Goal: Information Seeking & Learning: Learn about a topic

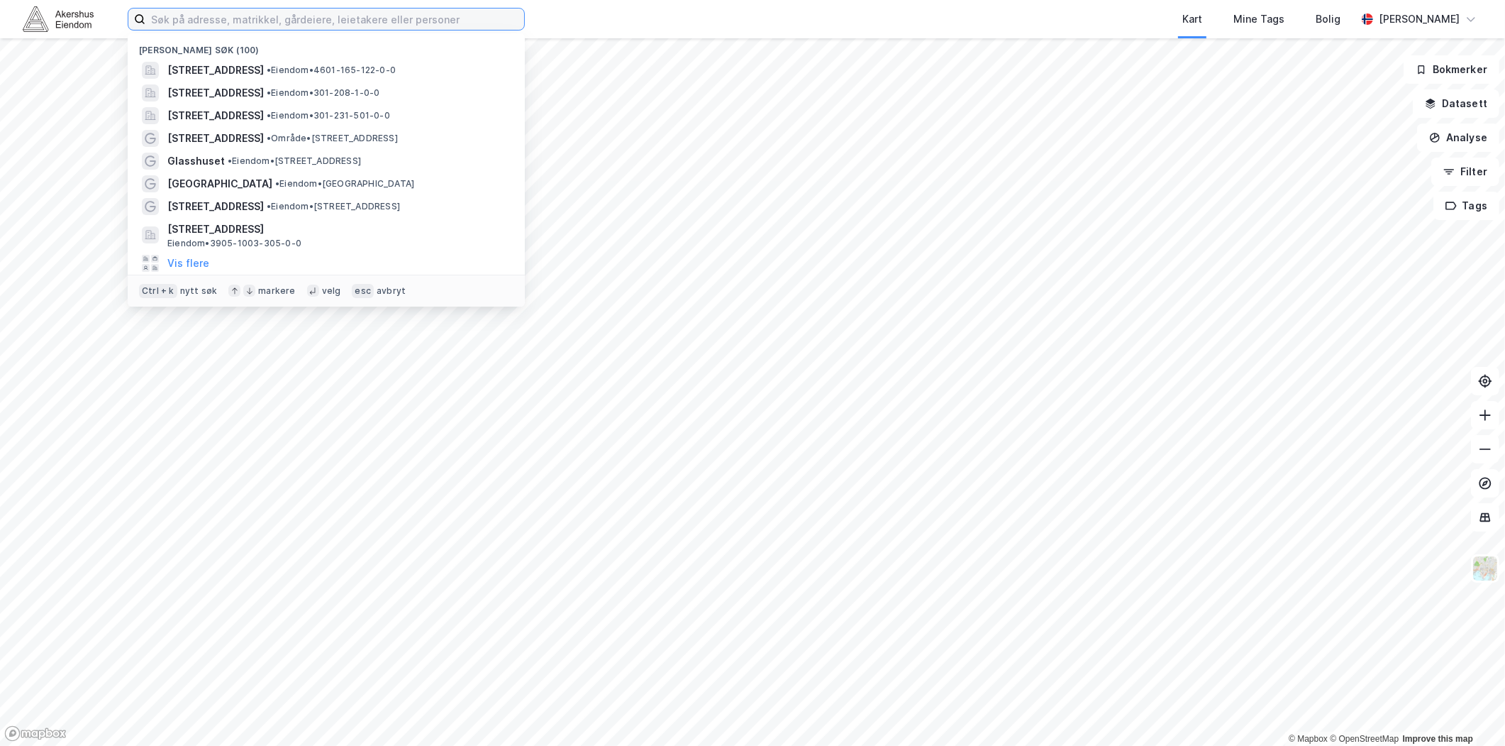
click at [190, 28] on input at bounding box center [334, 19] width 379 height 21
click at [1469, 131] on button "Analyse" at bounding box center [1458, 137] width 82 height 28
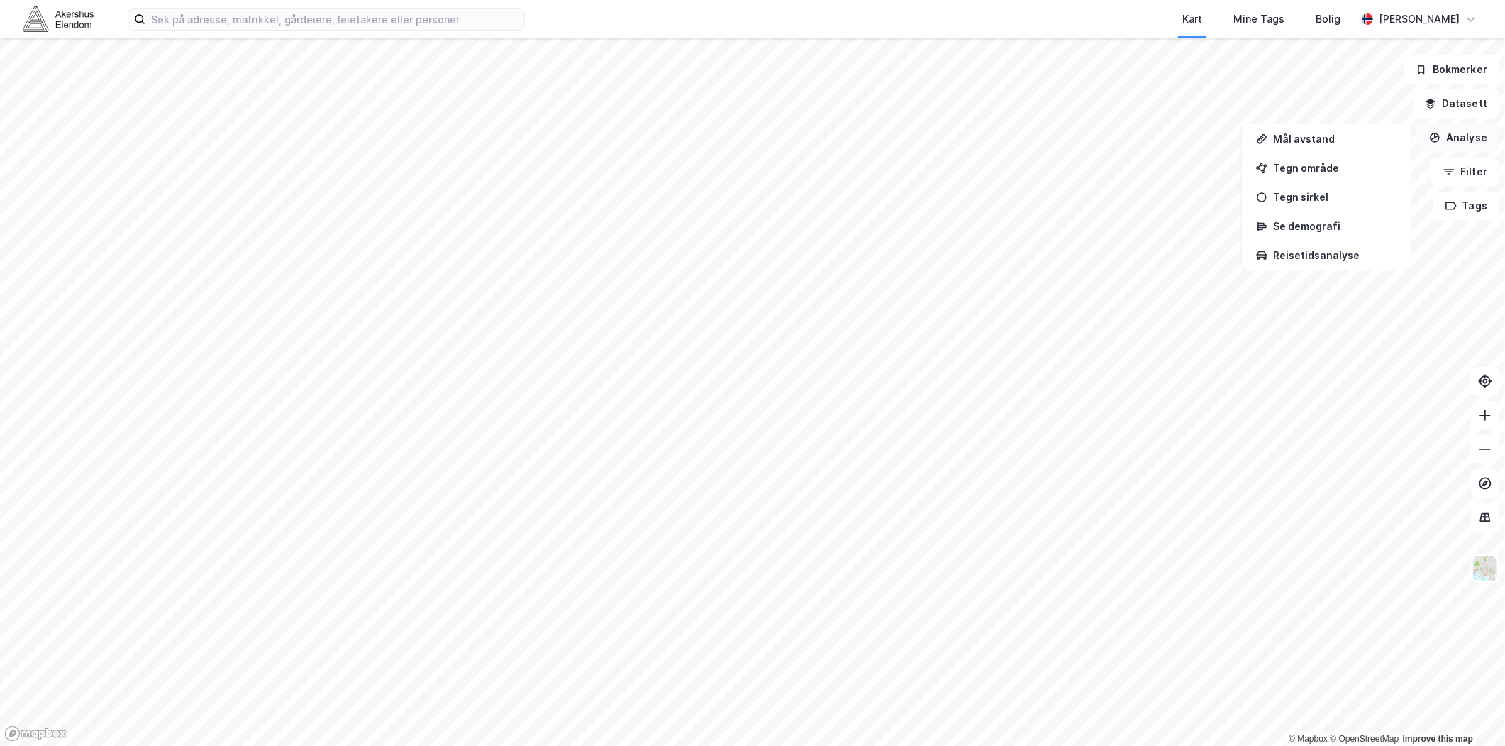
click at [1440, 137] on icon "button" at bounding box center [1435, 137] width 11 height 11
click at [1471, 103] on button "Datasett" at bounding box center [1456, 103] width 87 height 28
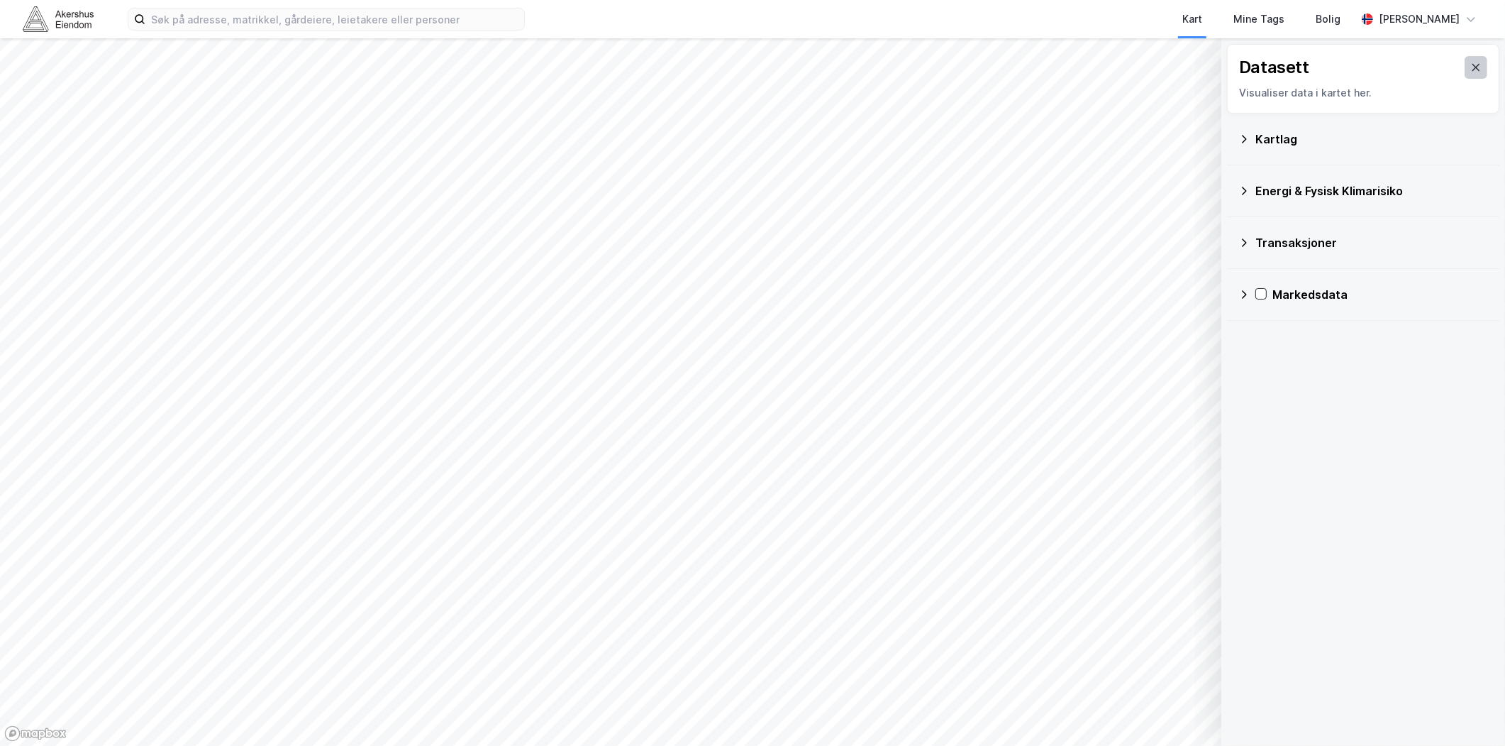
click at [1471, 69] on icon at bounding box center [1476, 67] width 11 height 11
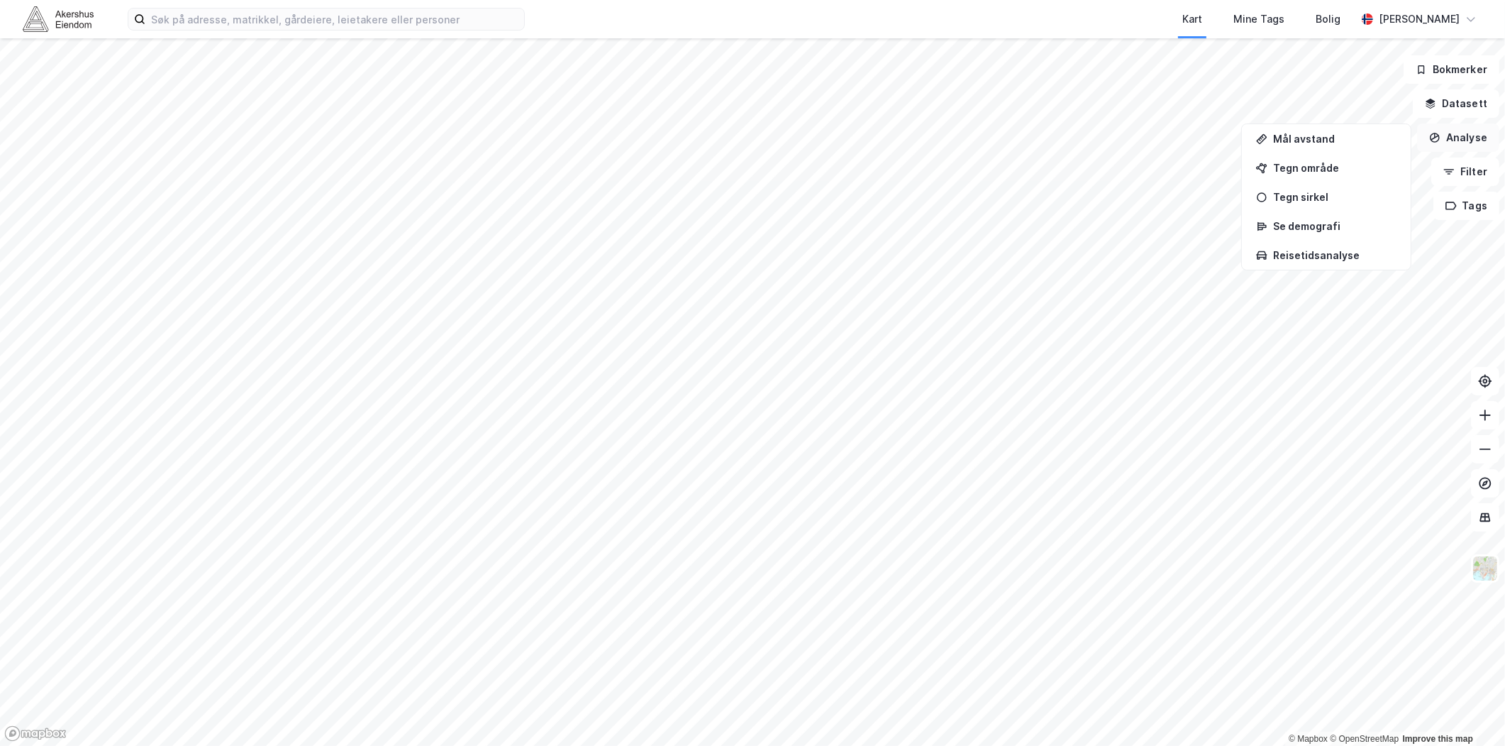
click at [1448, 138] on button "Analyse" at bounding box center [1458, 137] width 82 height 28
click at [1474, 172] on button "Filter" at bounding box center [1466, 171] width 68 height 28
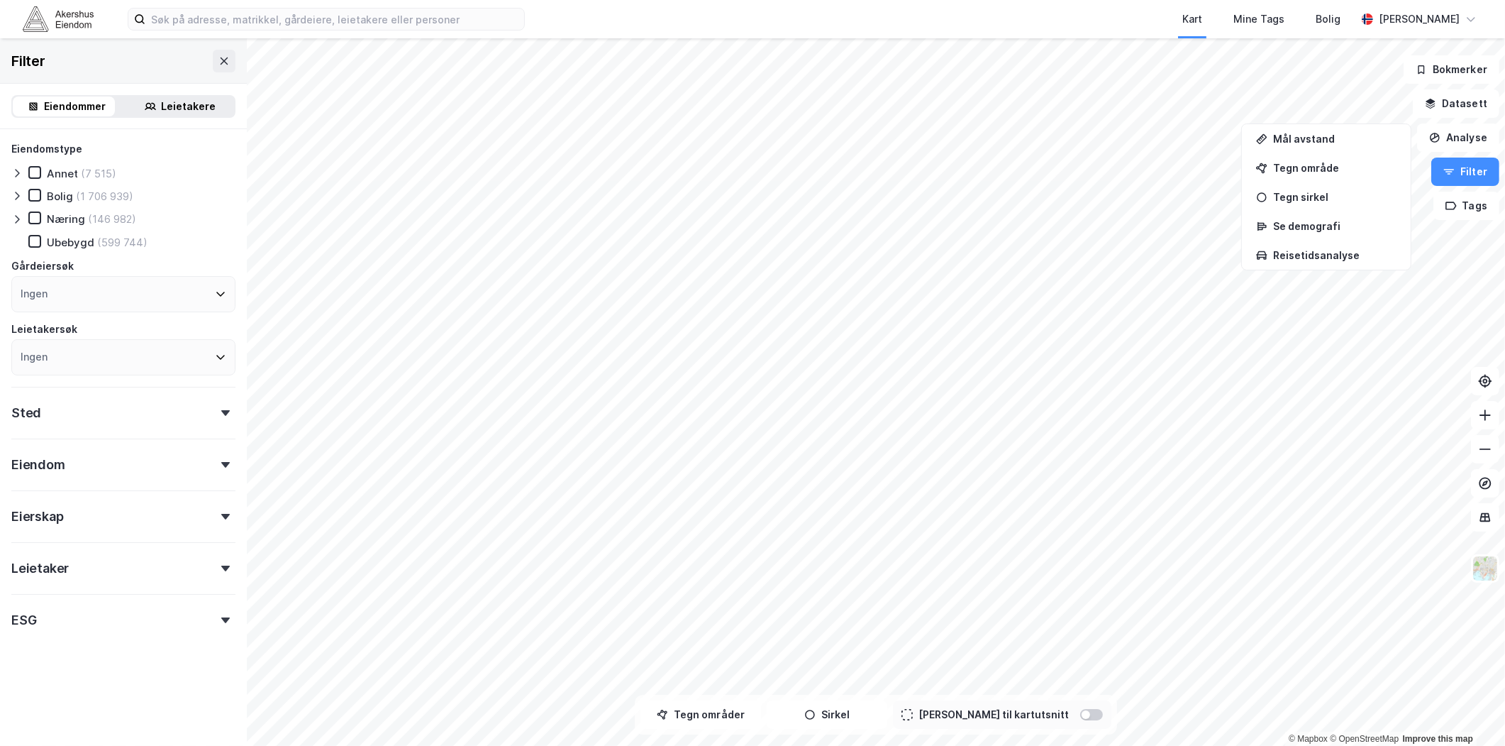
click at [118, 416] on div "Sted" at bounding box center [123, 407] width 224 height 40
click at [70, 470] on div "Ingen" at bounding box center [123, 475] width 224 height 36
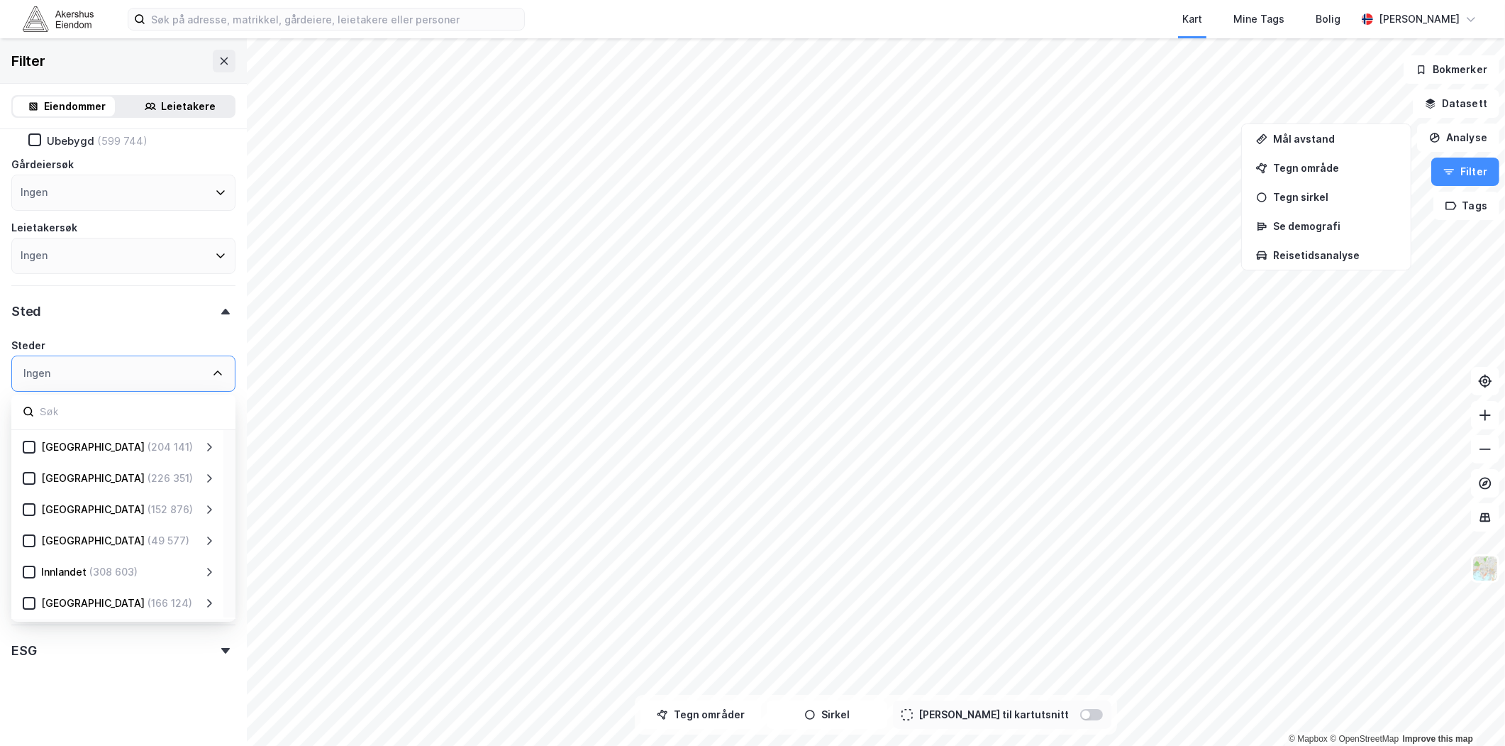
click at [72, 412] on input at bounding box center [131, 411] width 186 height 19
type input "[GEOGRAPHIC_DATA]"
click at [26, 447] on icon at bounding box center [29, 447] width 10 height 10
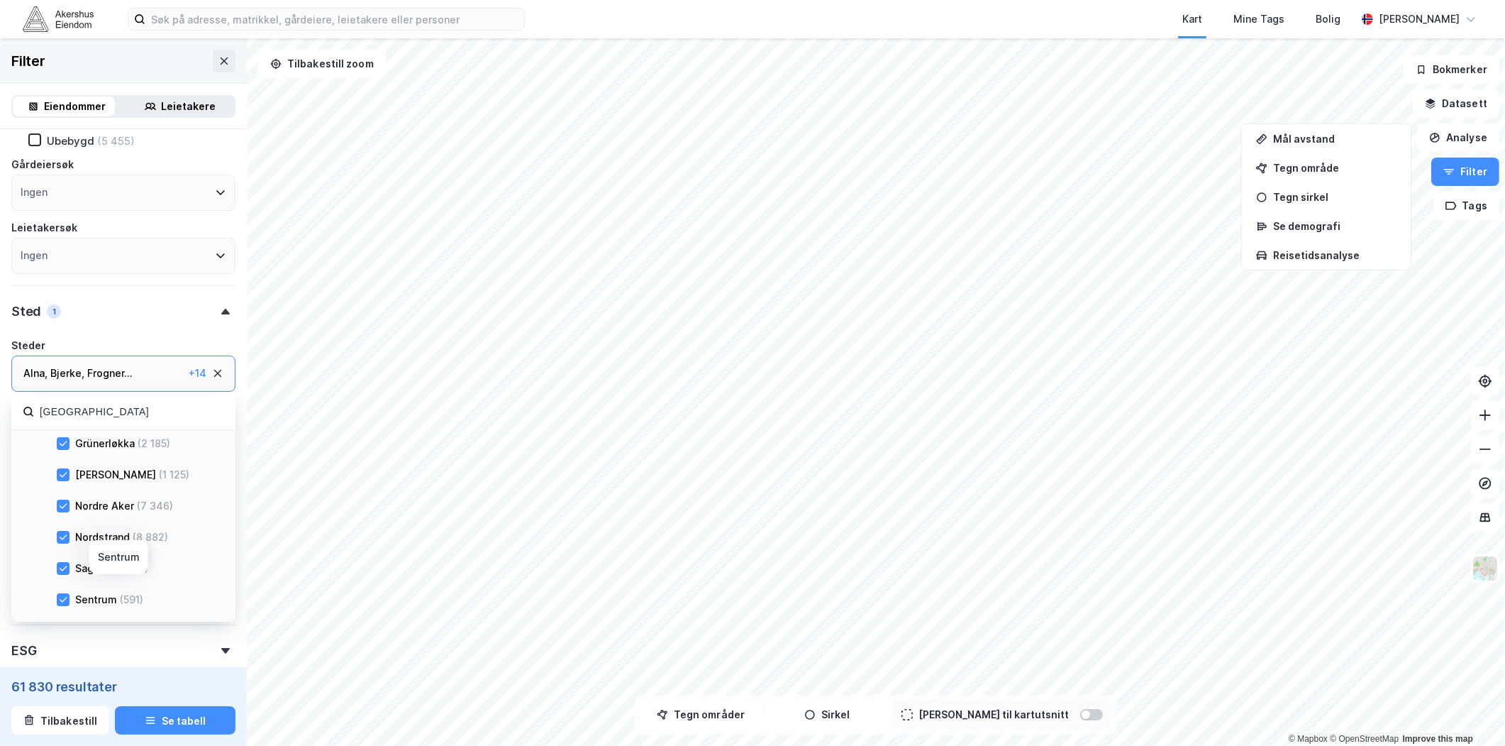
scroll to position [236, 0]
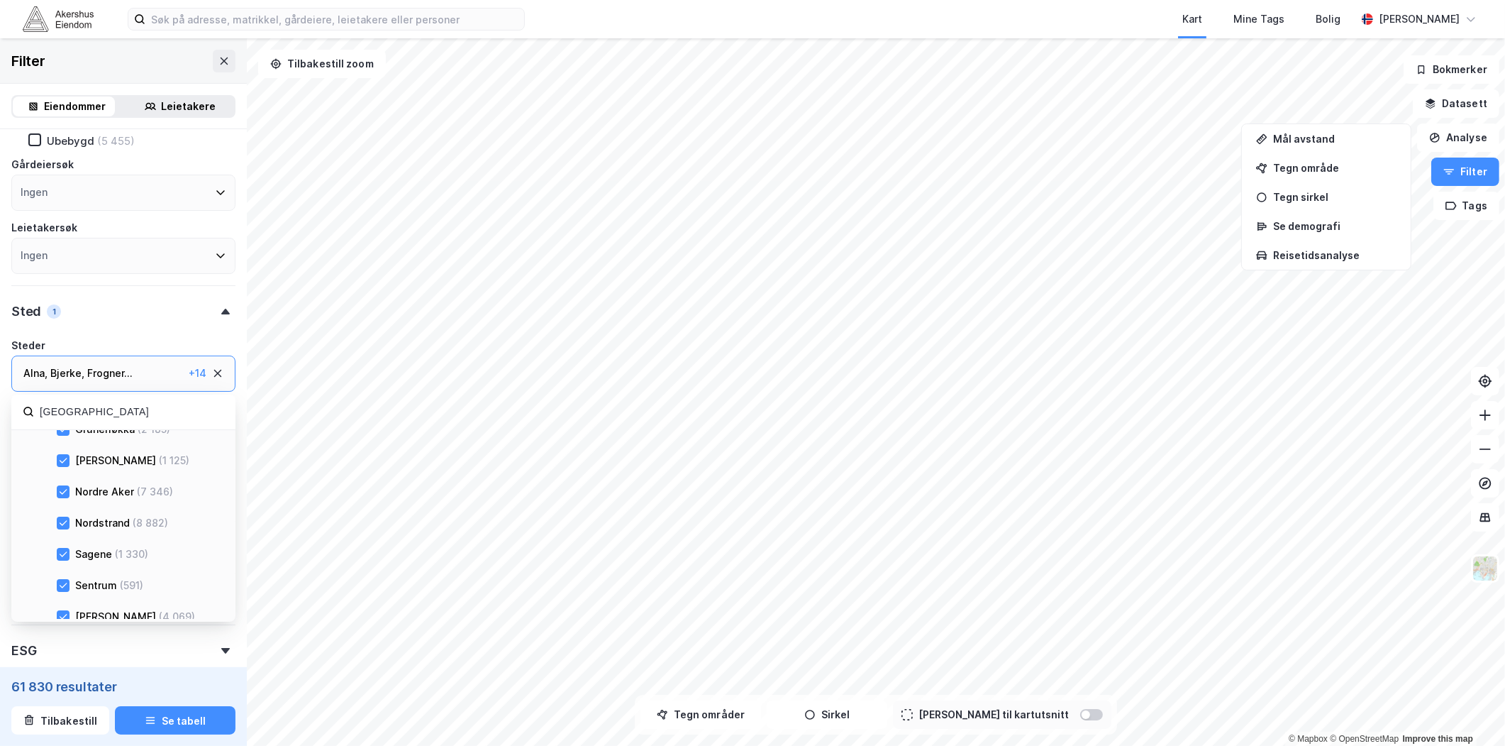
click at [222, 339] on div "Steder" at bounding box center [123, 345] width 224 height 17
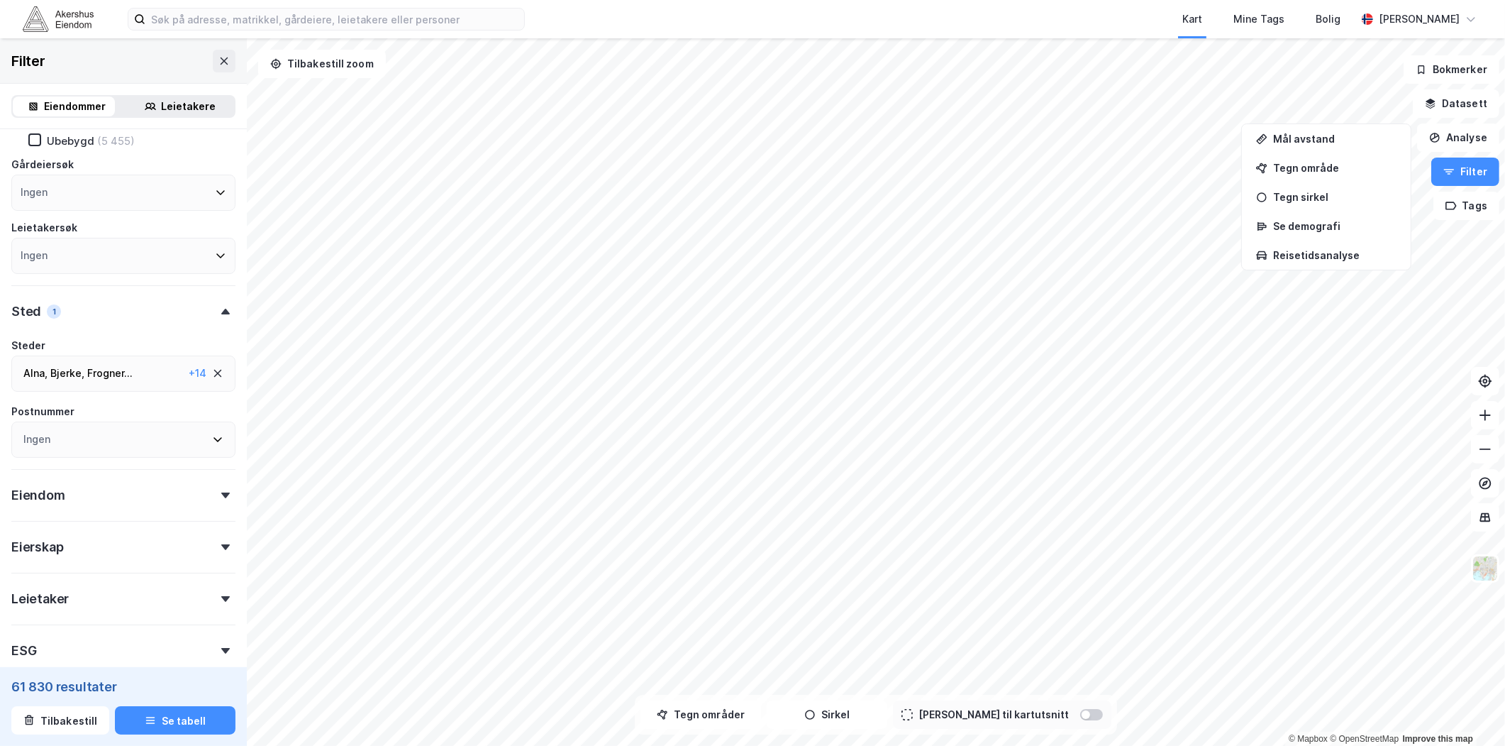
click at [188, 650] on div "ESG" at bounding box center [123, 644] width 224 height 40
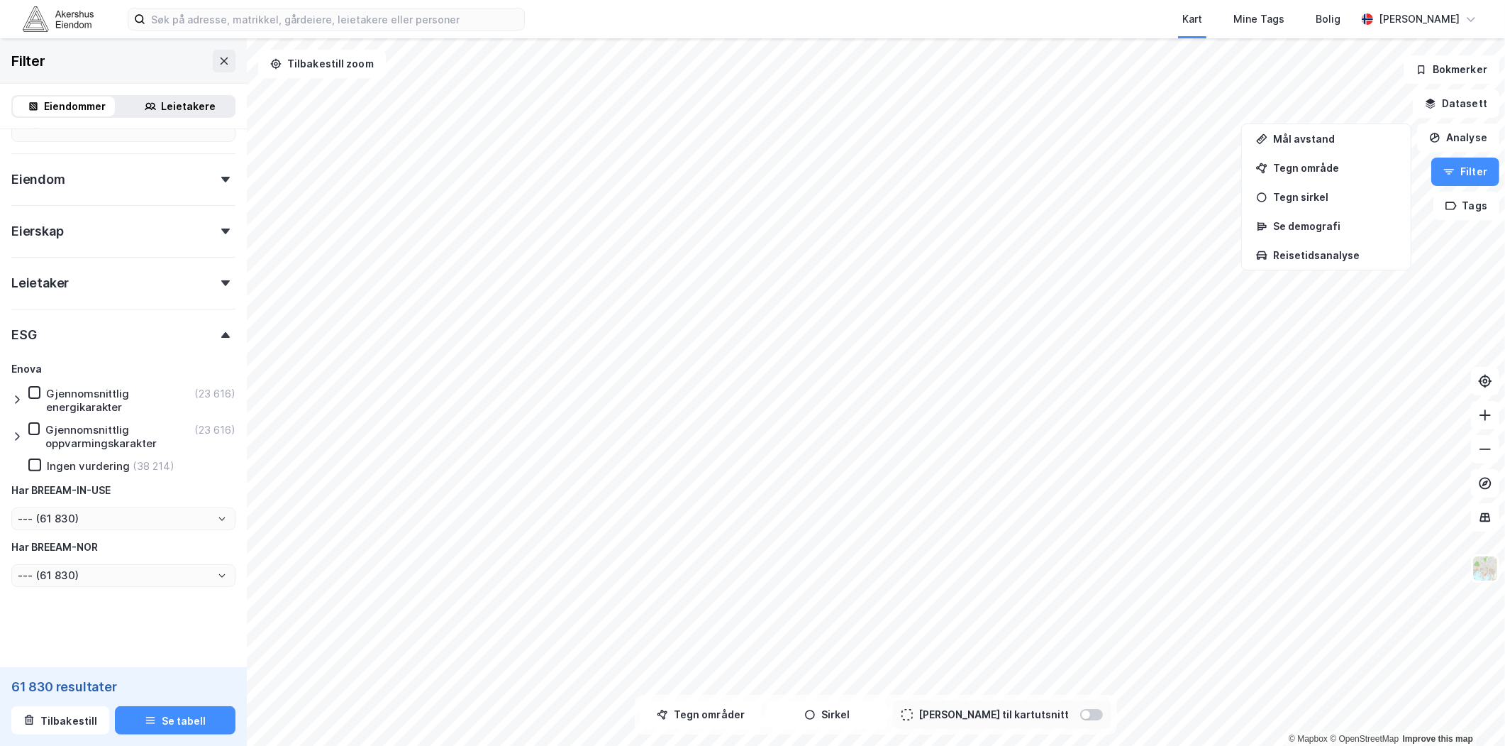
click at [16, 395] on icon at bounding box center [17, 399] width 4 height 9
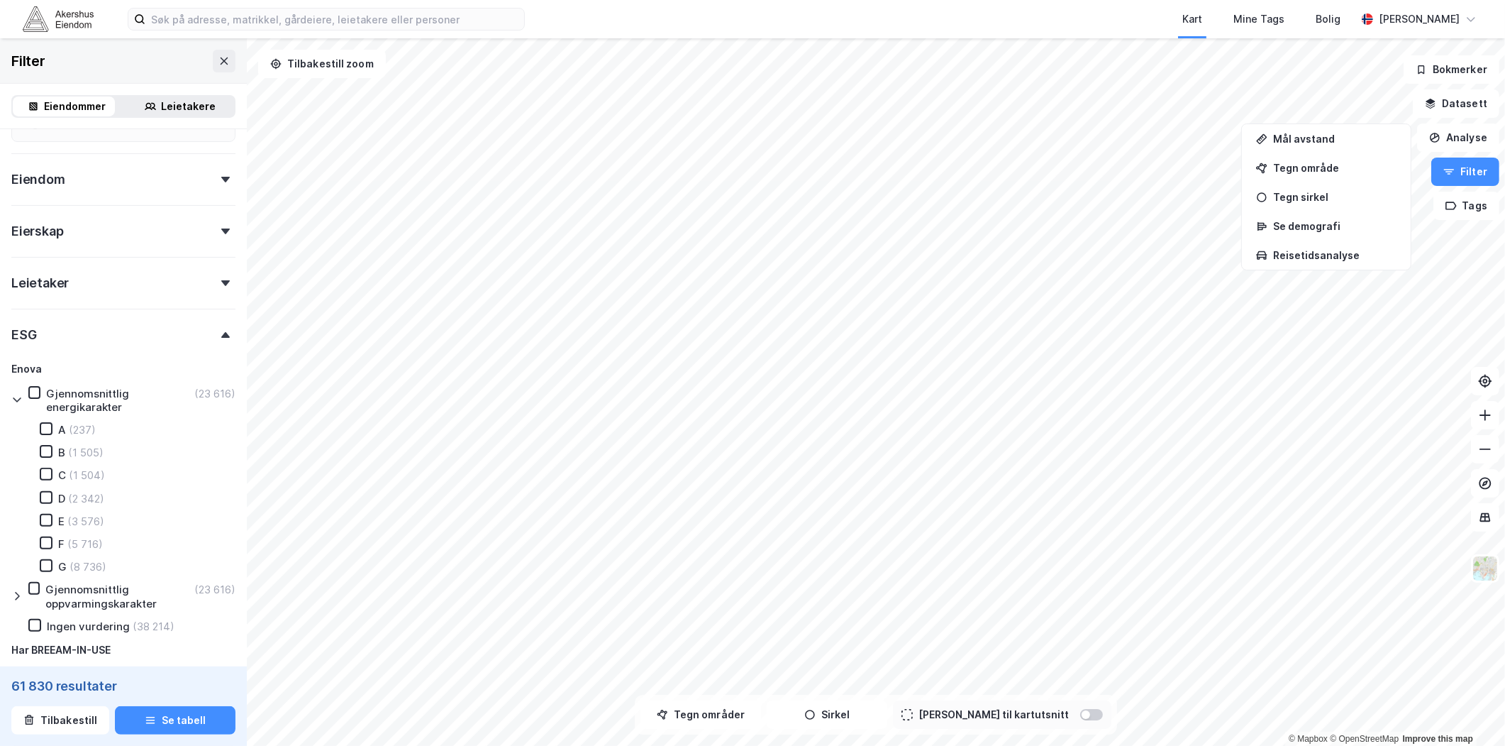
click at [45, 424] on icon at bounding box center [46, 429] width 10 height 10
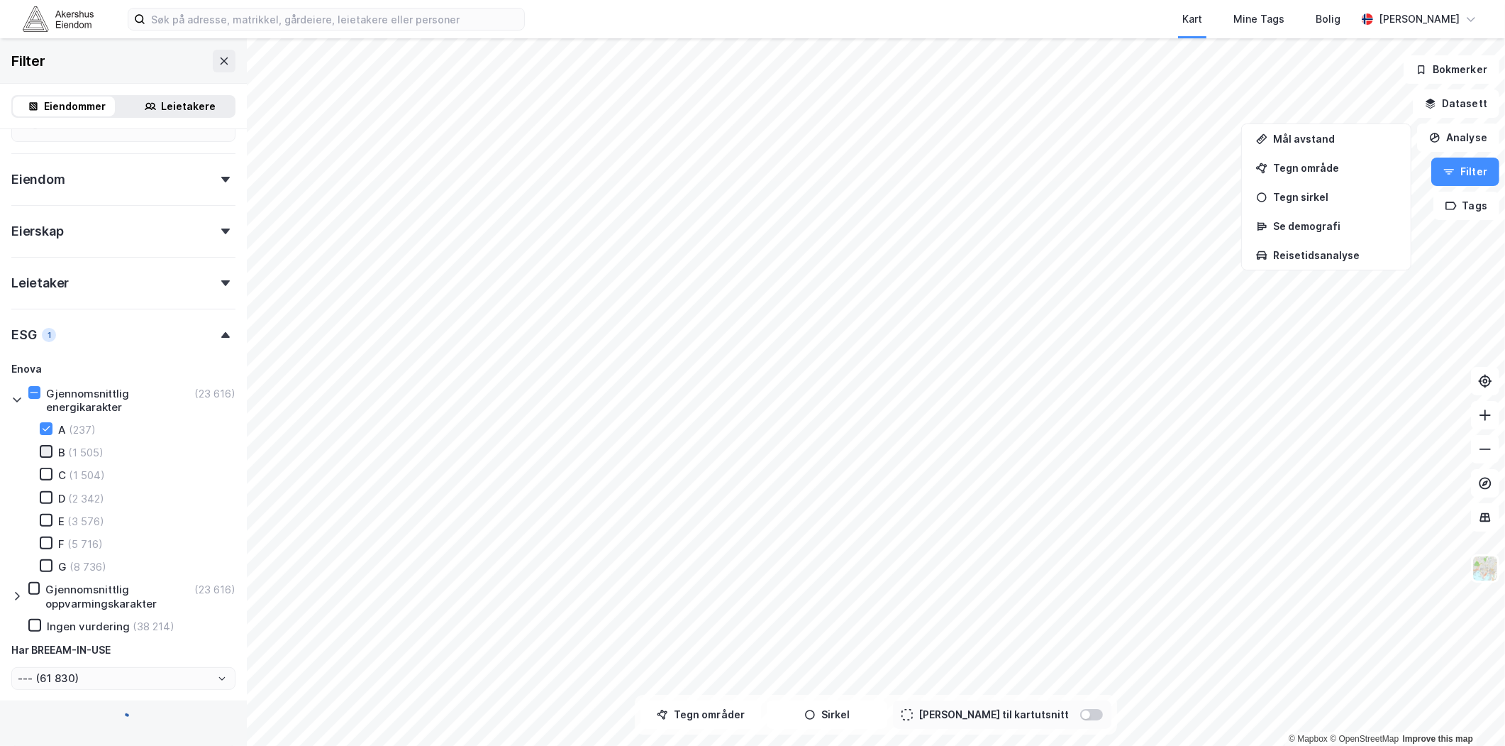
click at [50, 446] on icon at bounding box center [46, 451] width 10 height 10
click at [43, 471] on icon at bounding box center [46, 474] width 10 height 10
click at [47, 560] on icon at bounding box center [46, 565] width 10 height 10
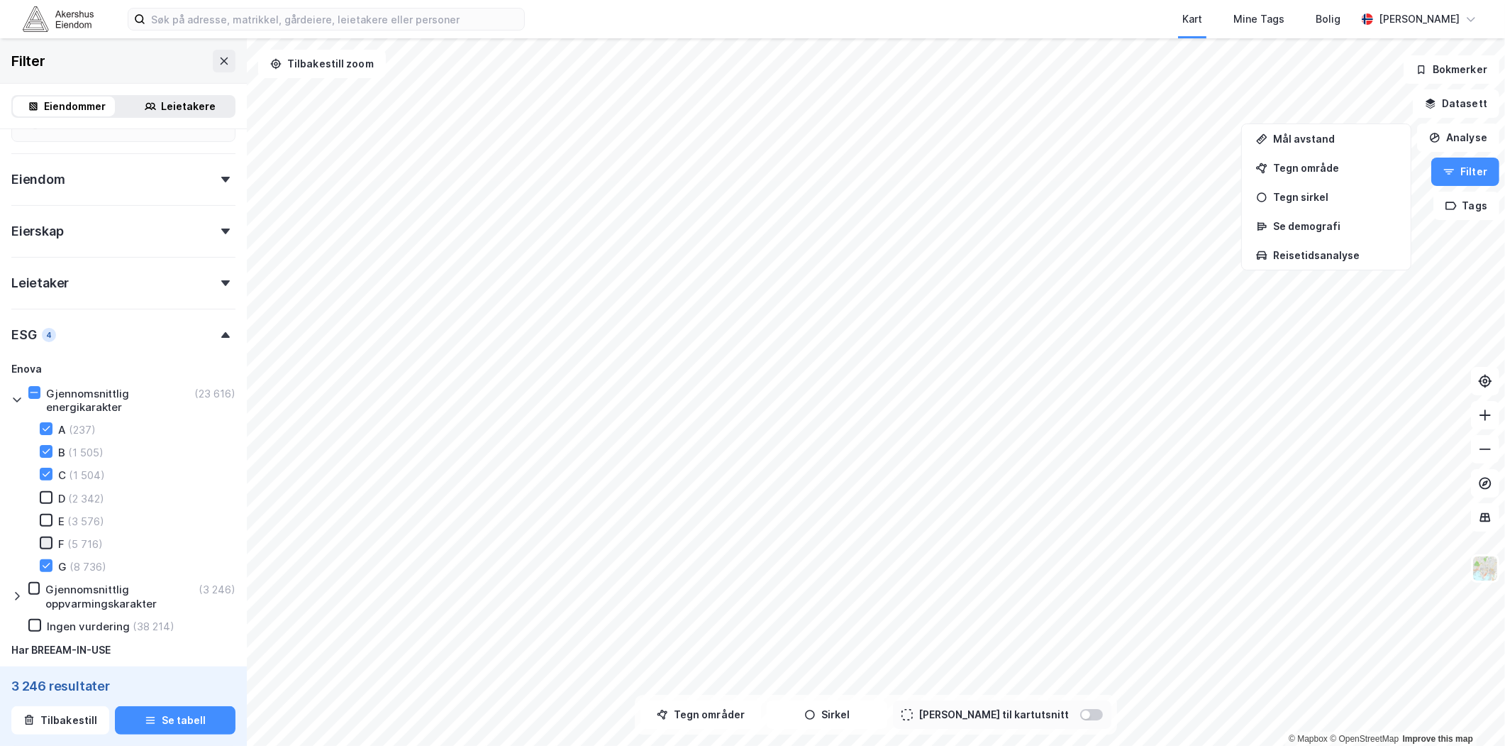
type input "--- (3 246)"
click at [45, 541] on icon at bounding box center [47, 542] width 8 height 5
click at [43, 519] on icon at bounding box center [46, 520] width 10 height 10
click at [43, 497] on icon at bounding box center [46, 497] width 10 height 10
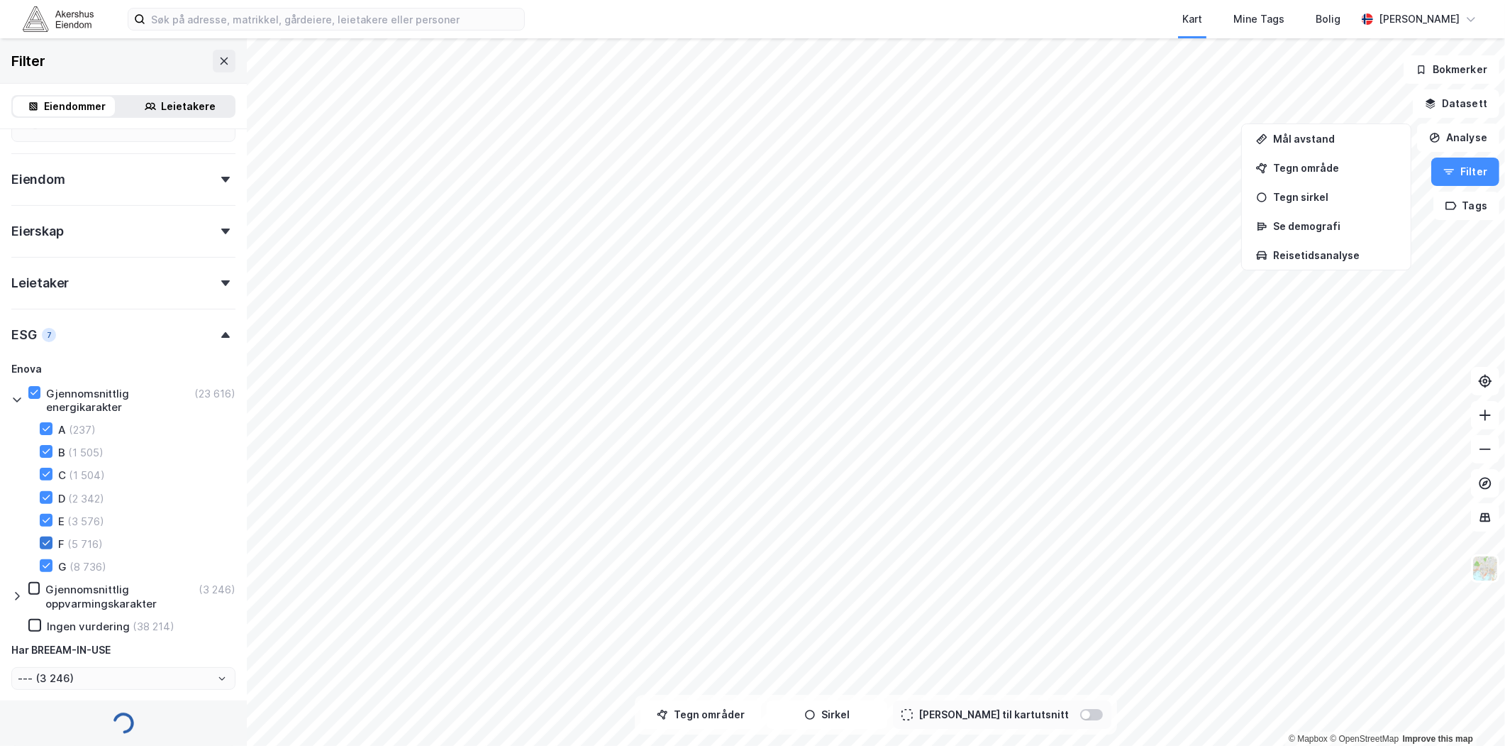
type input "--- (23 616)"
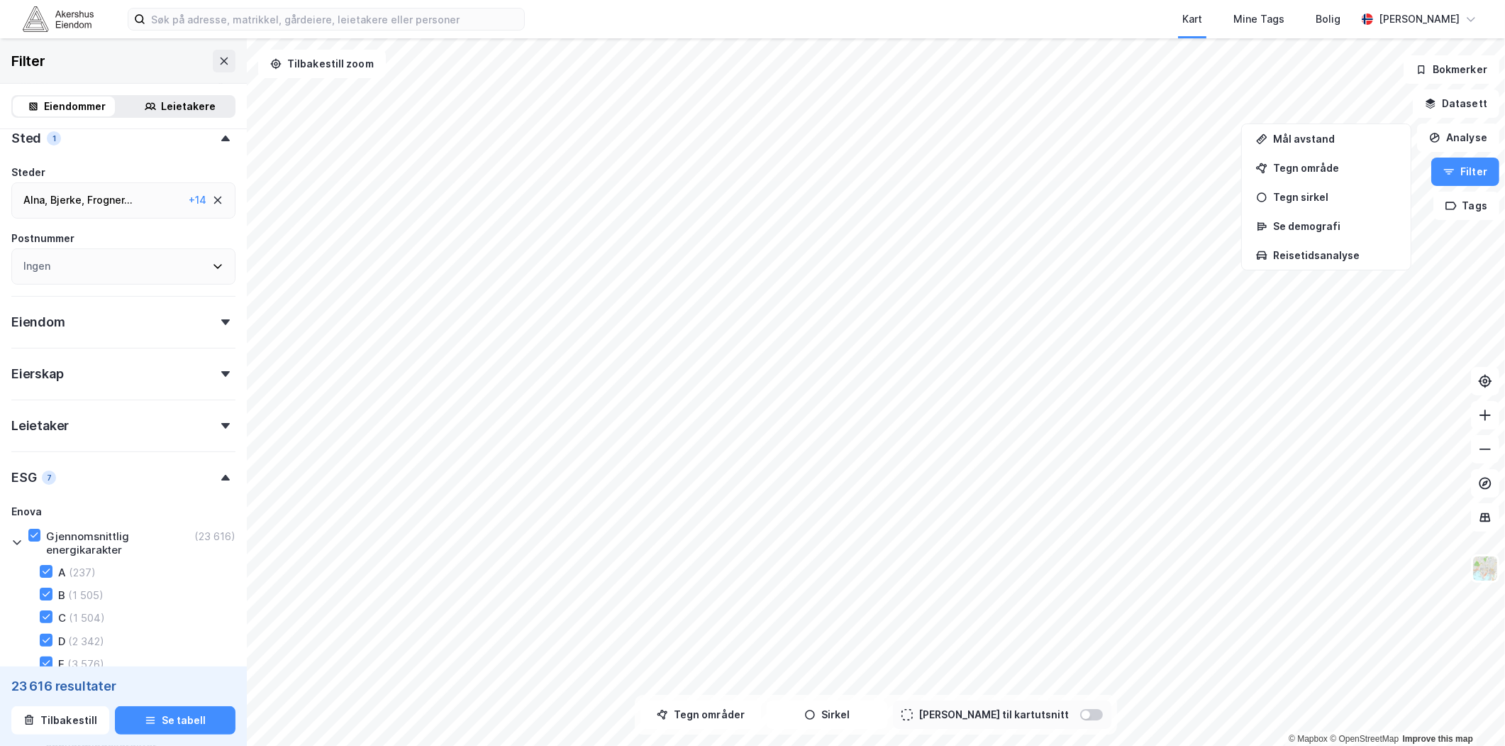
scroll to position [181, 0]
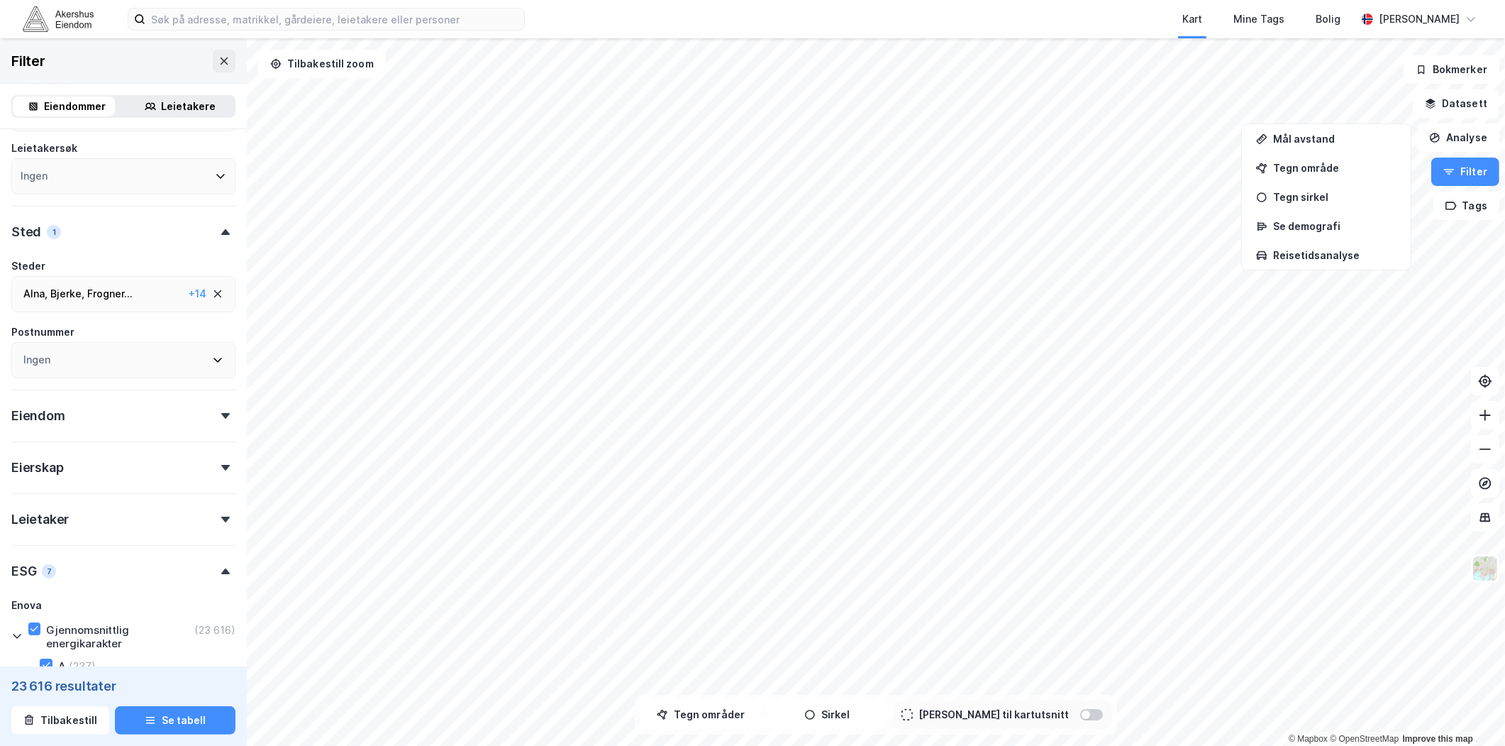
click at [136, 407] on div "Eiendom" at bounding box center [123, 409] width 224 height 40
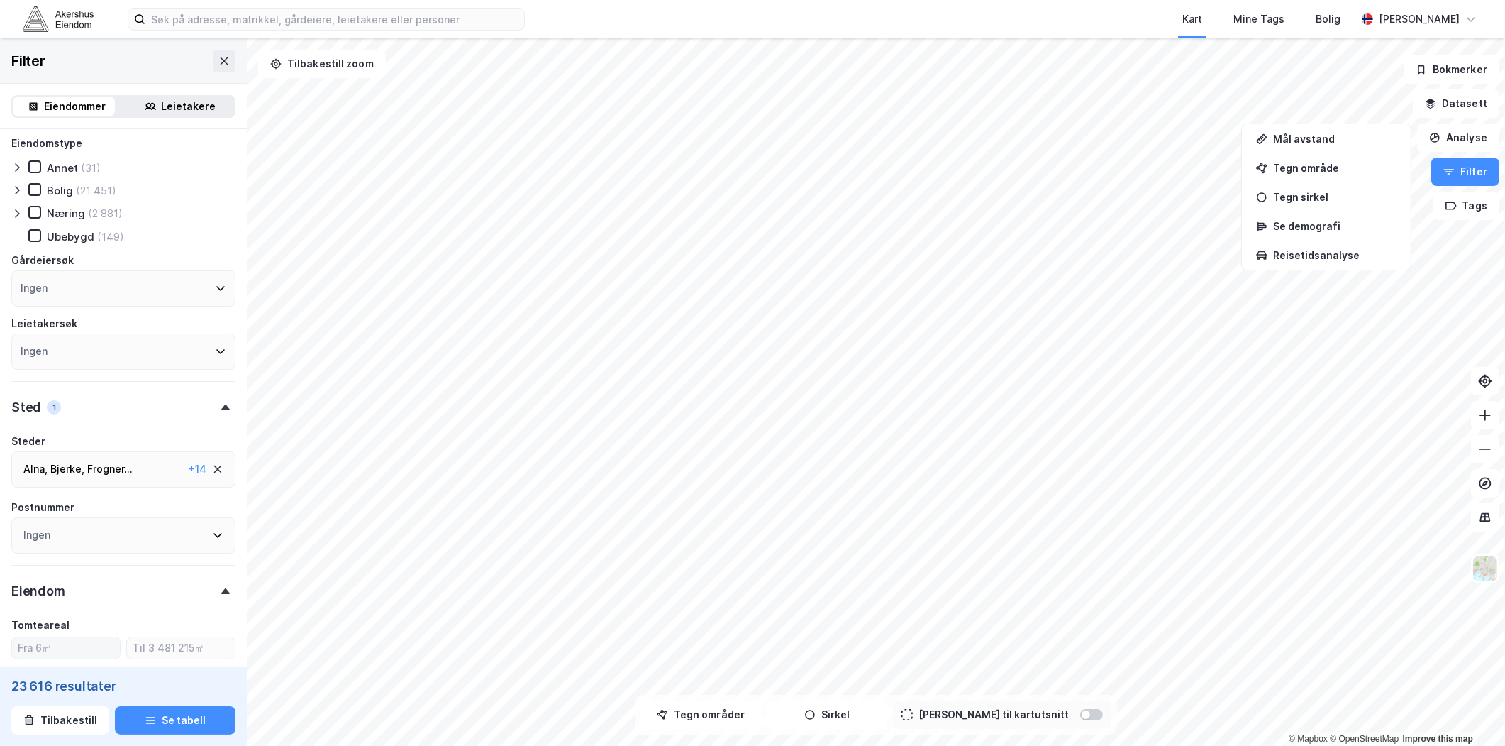
scroll to position [0, 0]
click at [14, 213] on div at bounding box center [19, 218] width 17 height 14
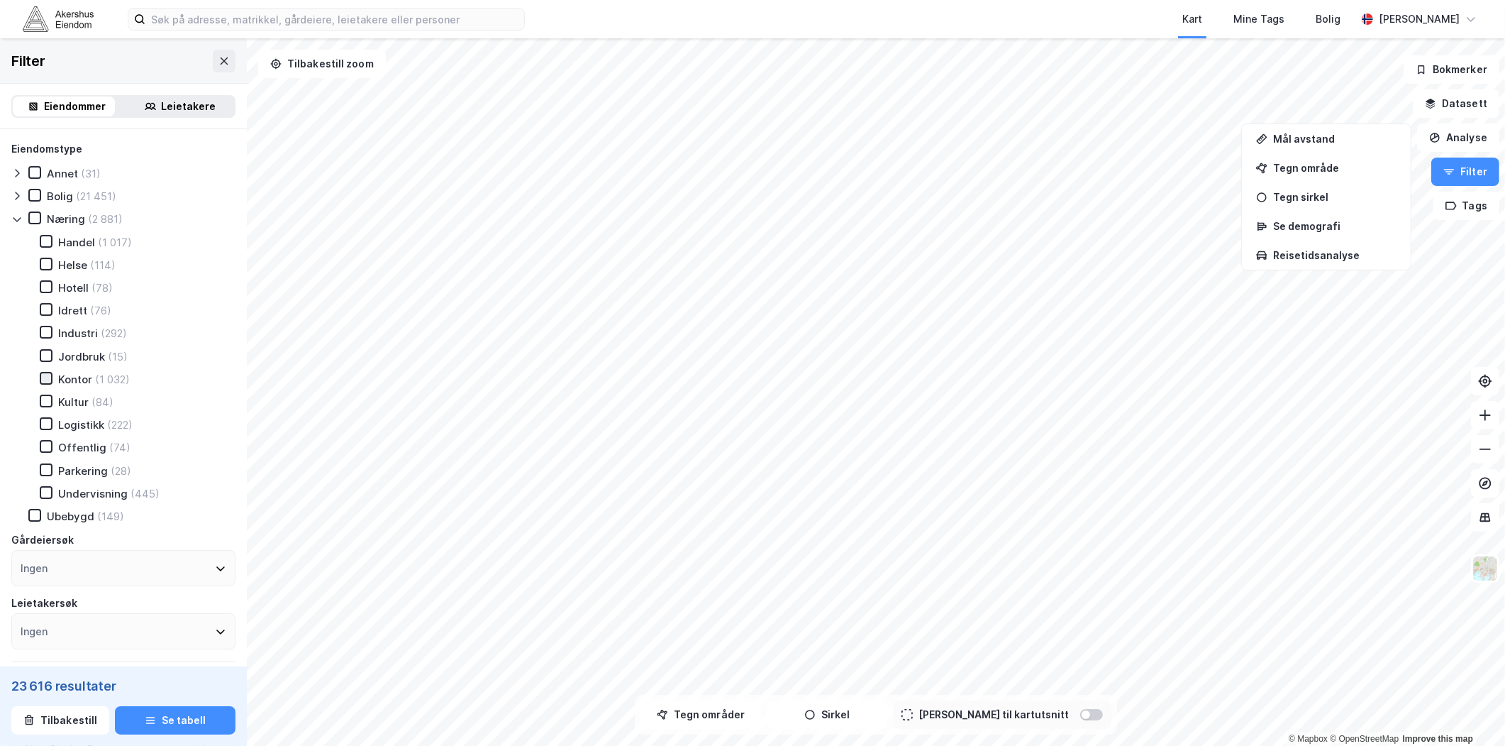
click at [46, 373] on icon at bounding box center [46, 378] width 10 height 10
type input "--- (1 032)"
type input "Inkluder (1 032)"
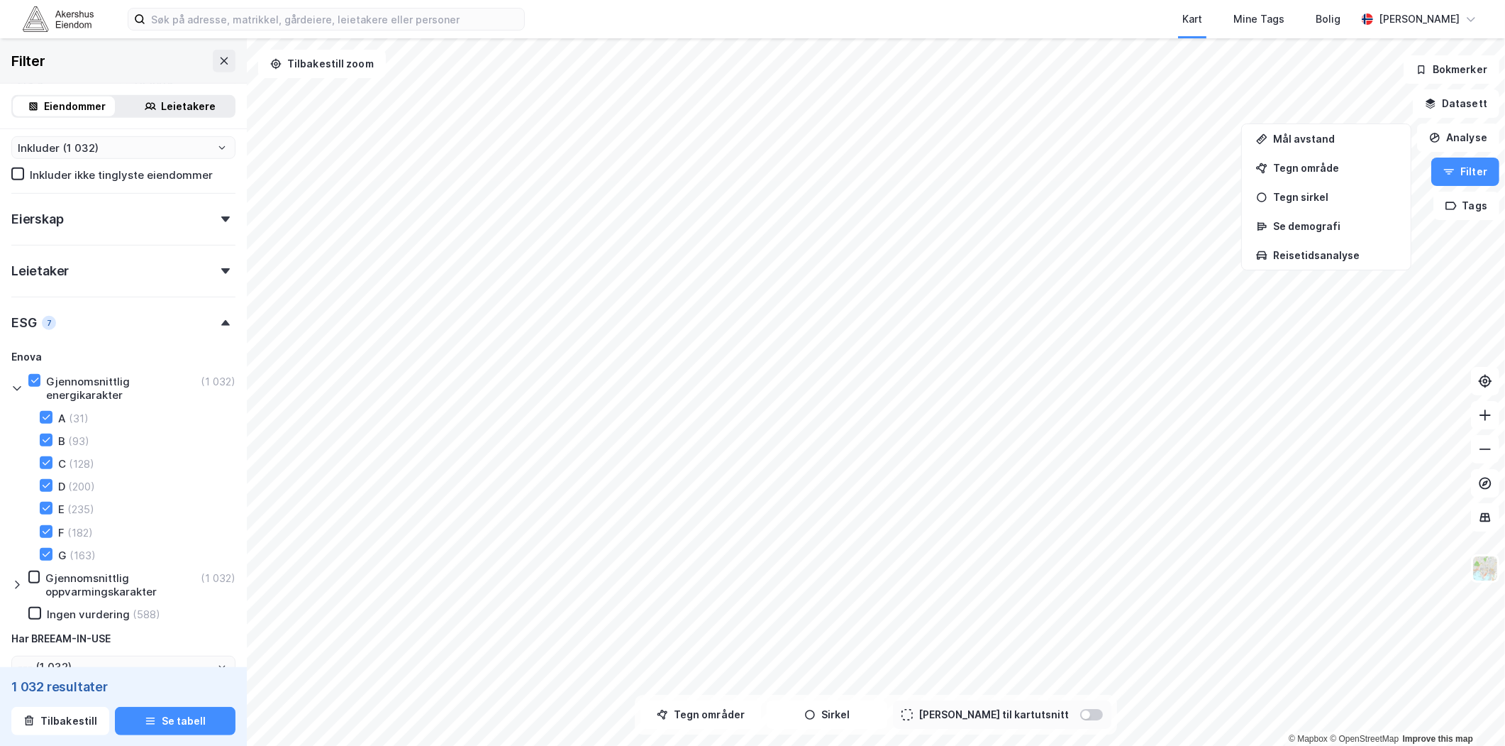
scroll to position [1103, 0]
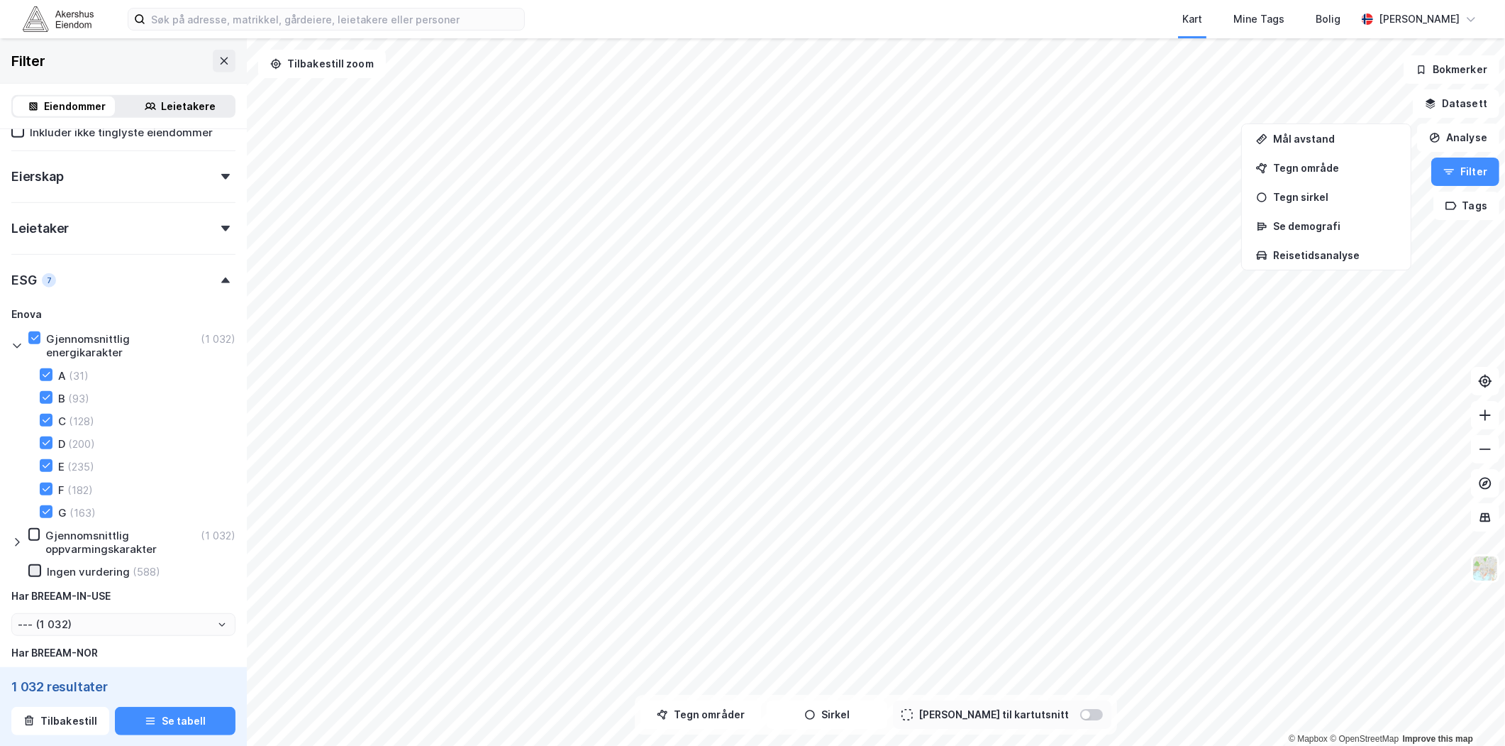
click at [35, 568] on icon at bounding box center [35, 570] width 8 height 5
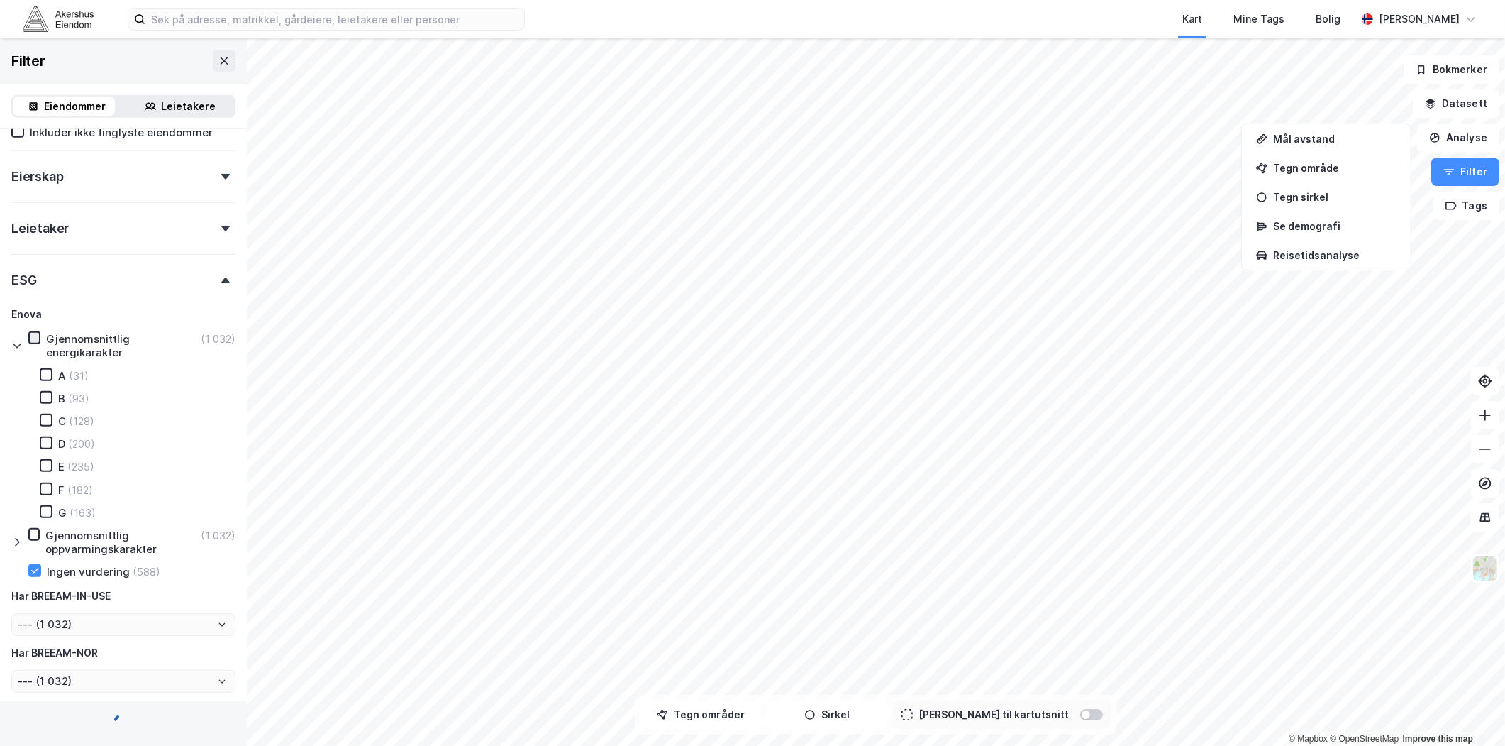
click at [34, 335] on icon at bounding box center [35, 337] width 8 height 5
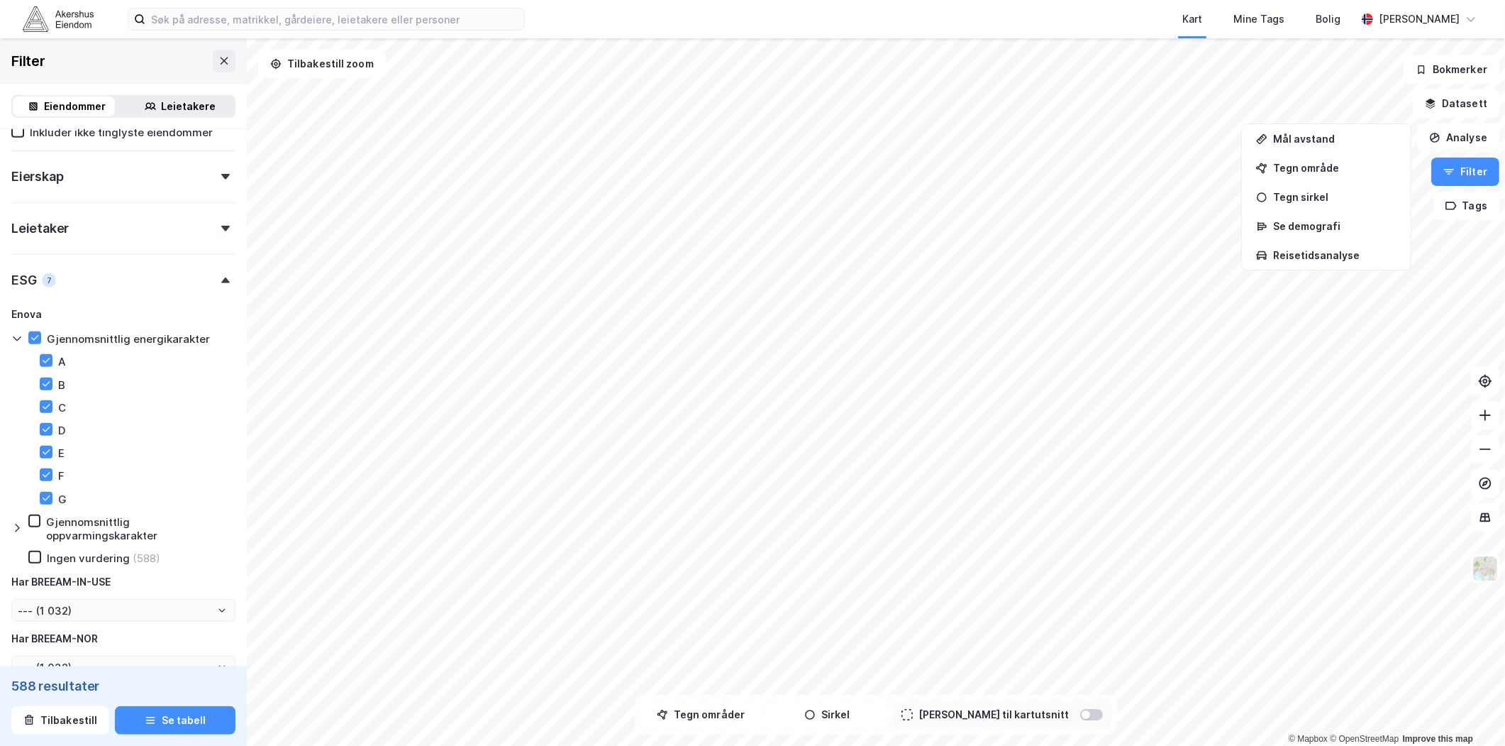
type input "--- (588)"
type input "Inkluder (588)"
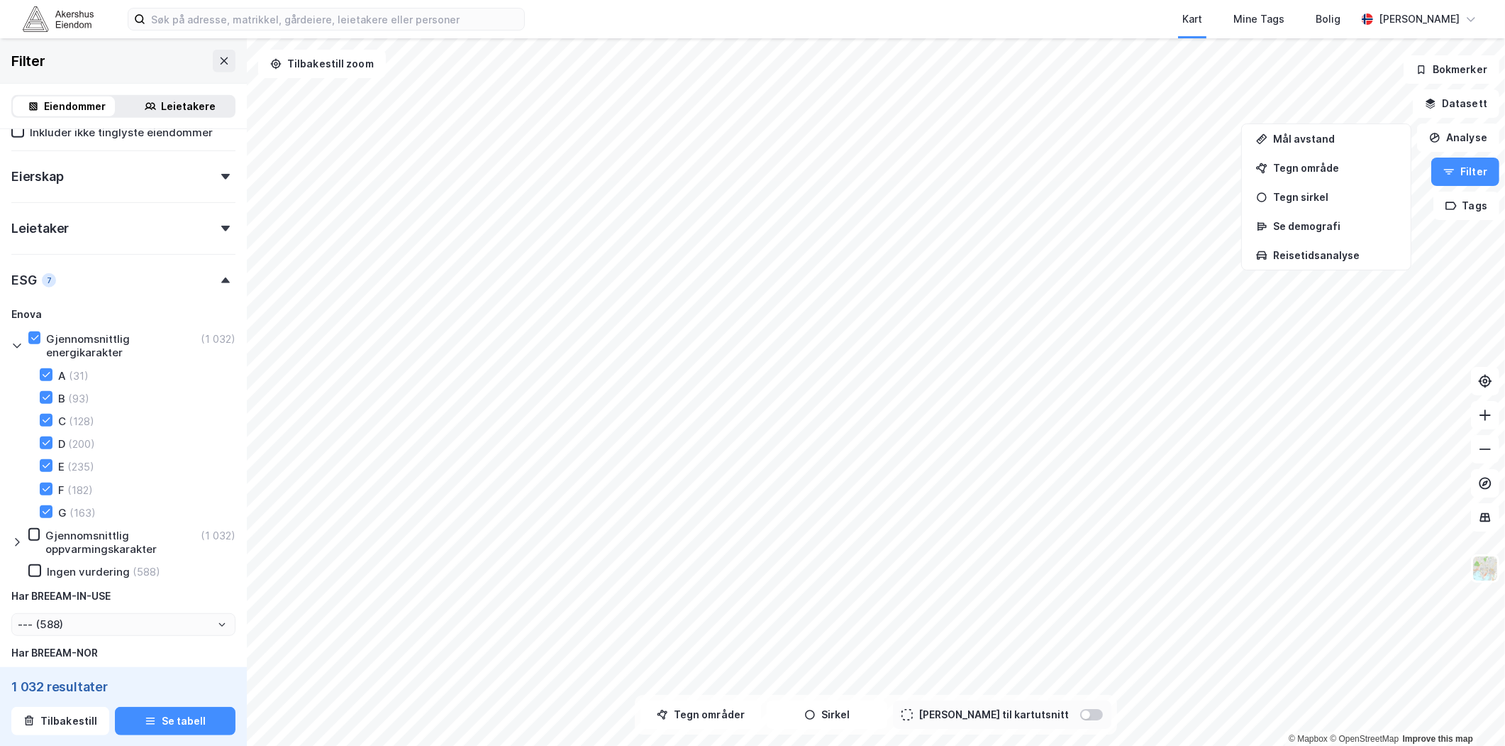
type input "--- (1 032)"
type input "Inkluder (1 032)"
click at [16, 536] on icon at bounding box center [16, 541] width 11 height 11
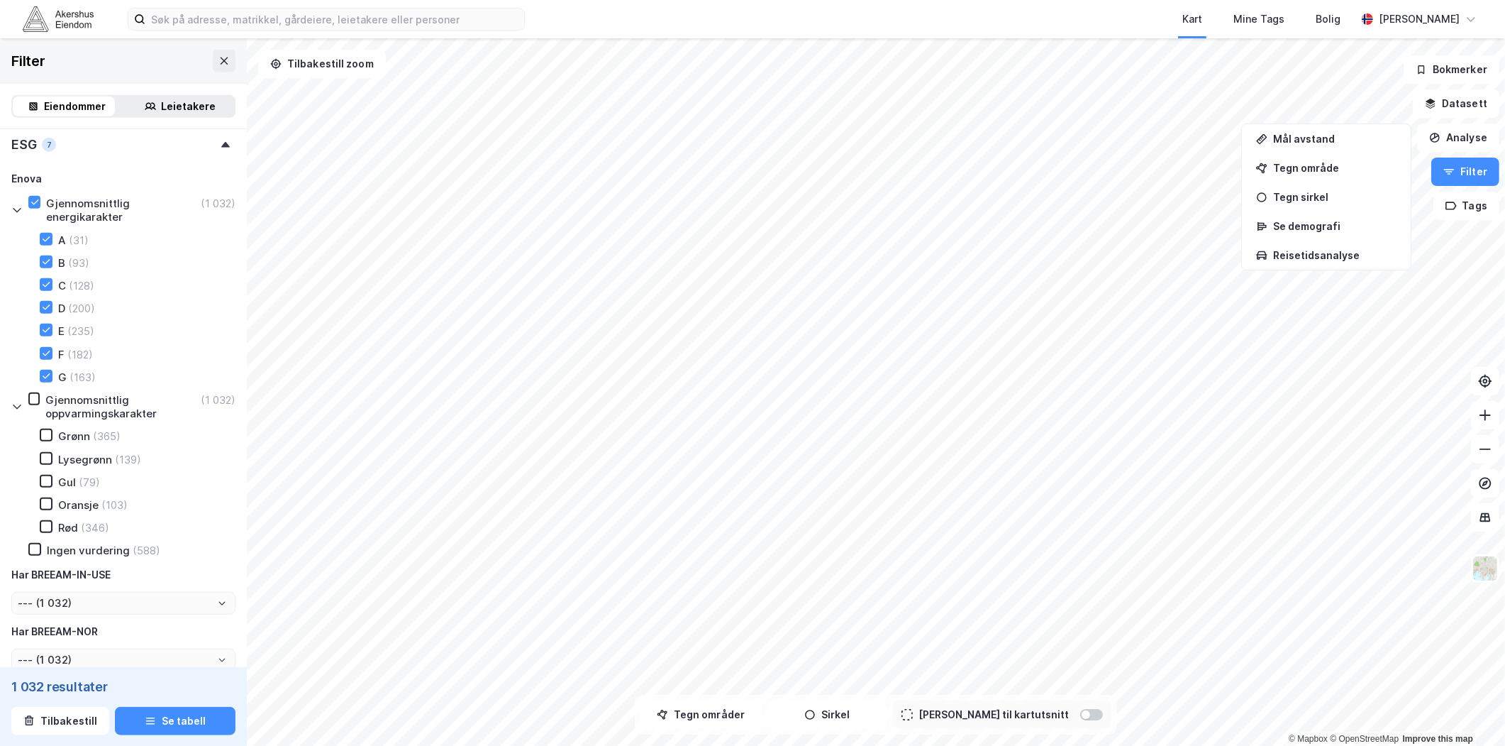
scroll to position [1081, 0]
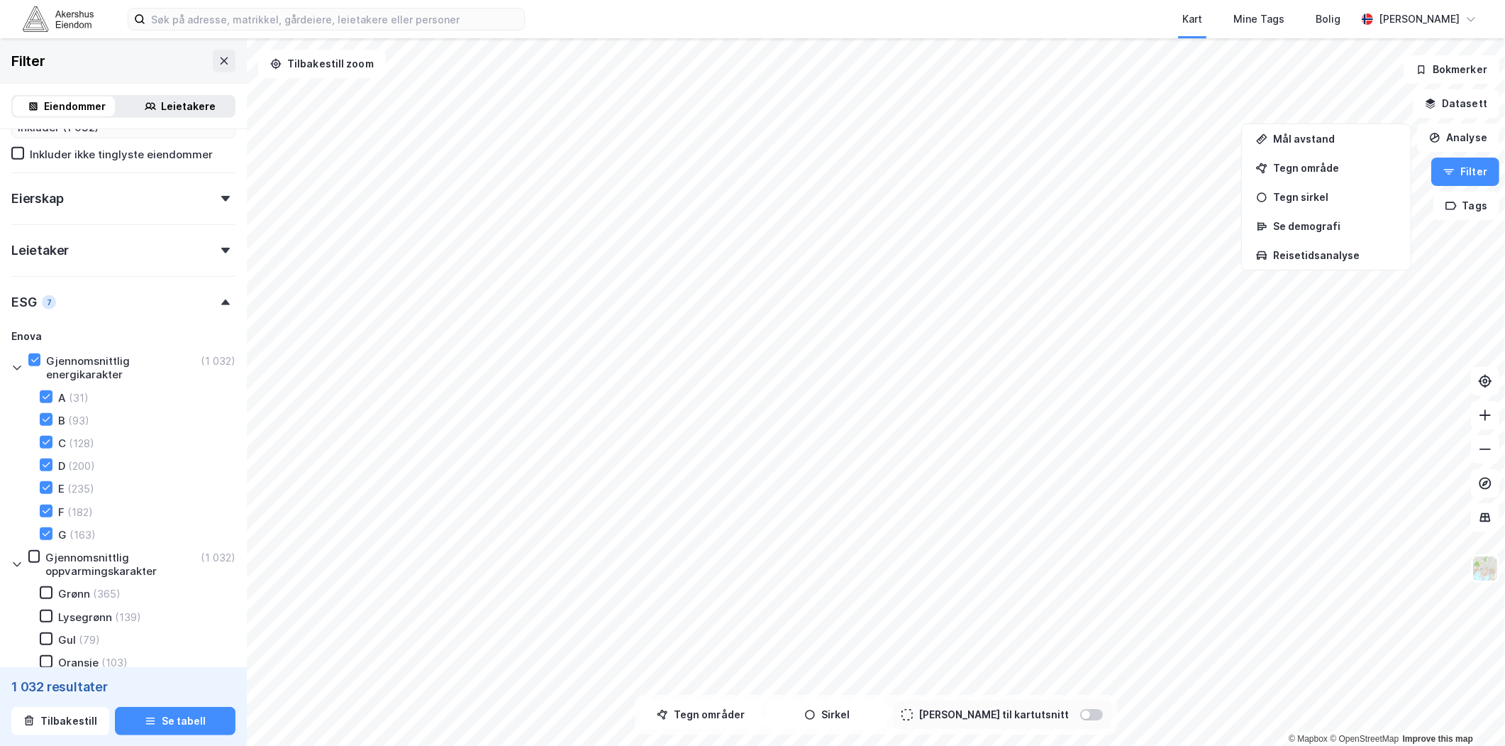
click at [15, 562] on icon at bounding box center [17, 564] width 8 height 5
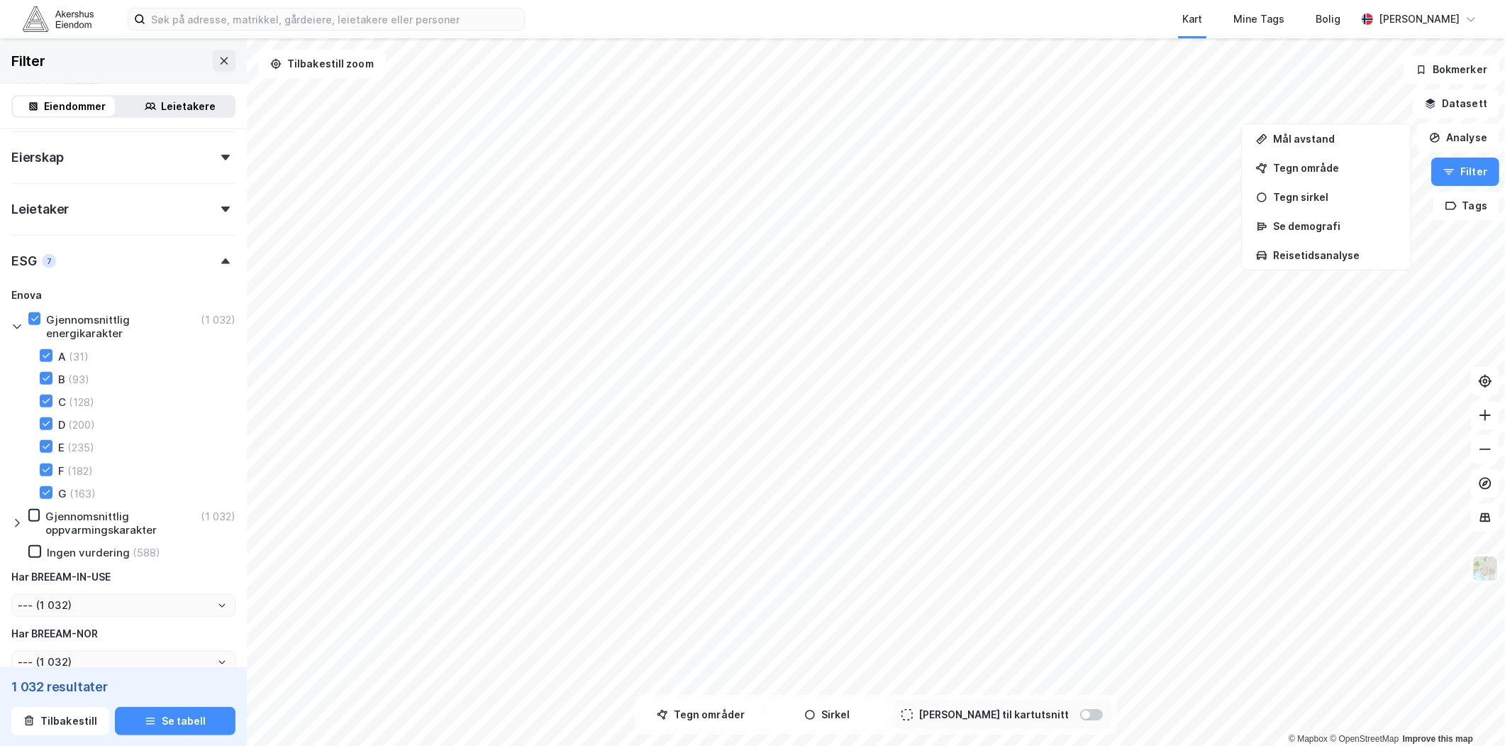
scroll to position [1160, 0]
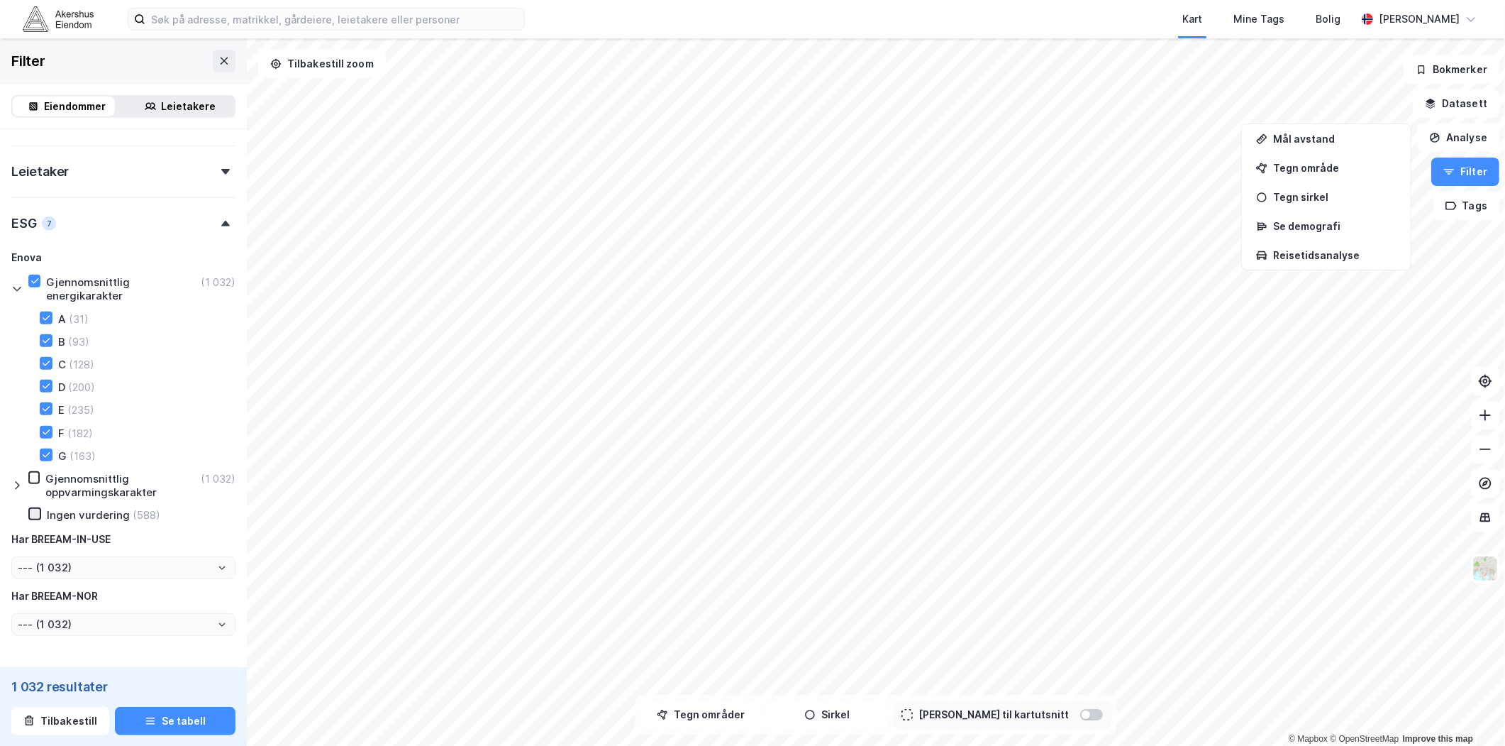
click at [31, 509] on icon at bounding box center [35, 514] width 10 height 10
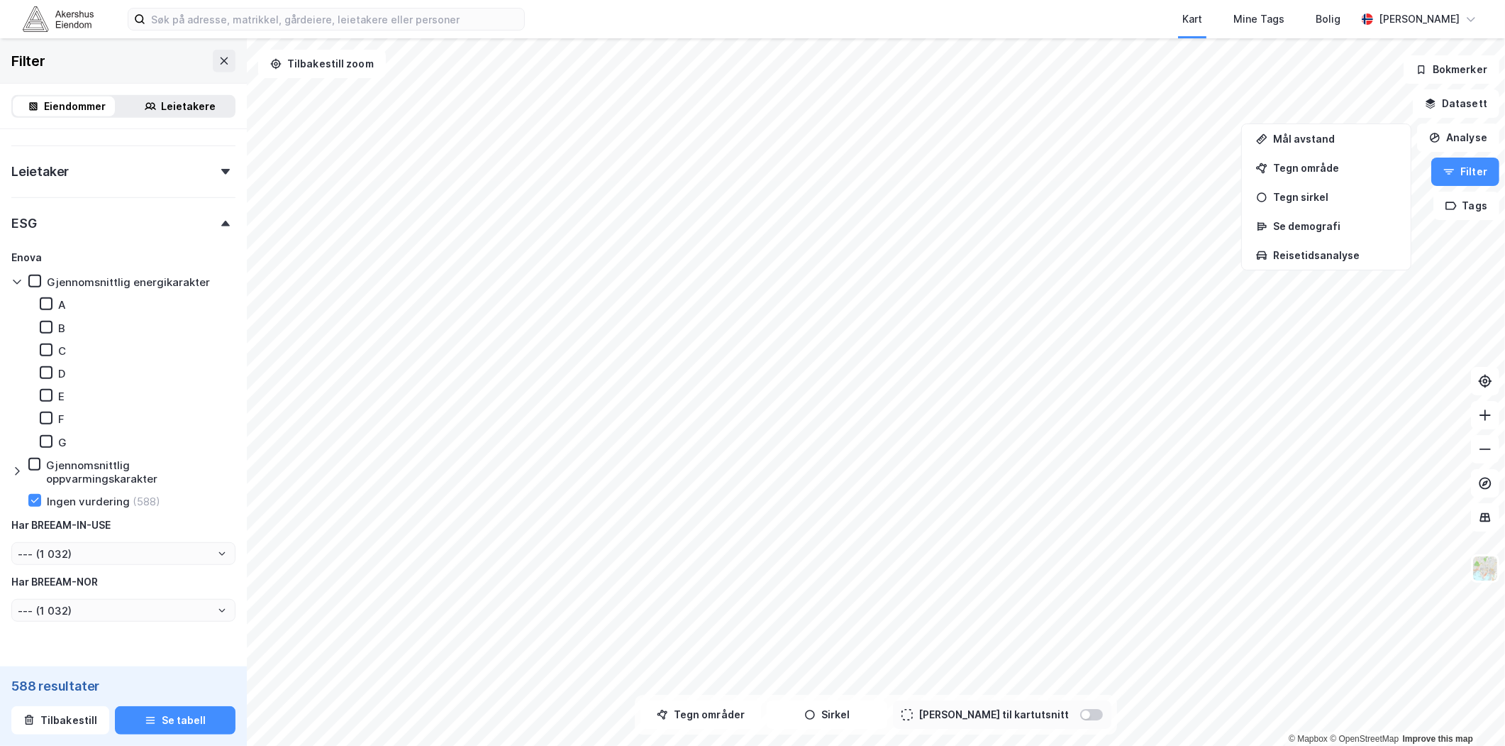
type input "--- (588)"
type input "Inkluder (588)"
click at [30, 277] on icon at bounding box center [35, 281] width 10 height 10
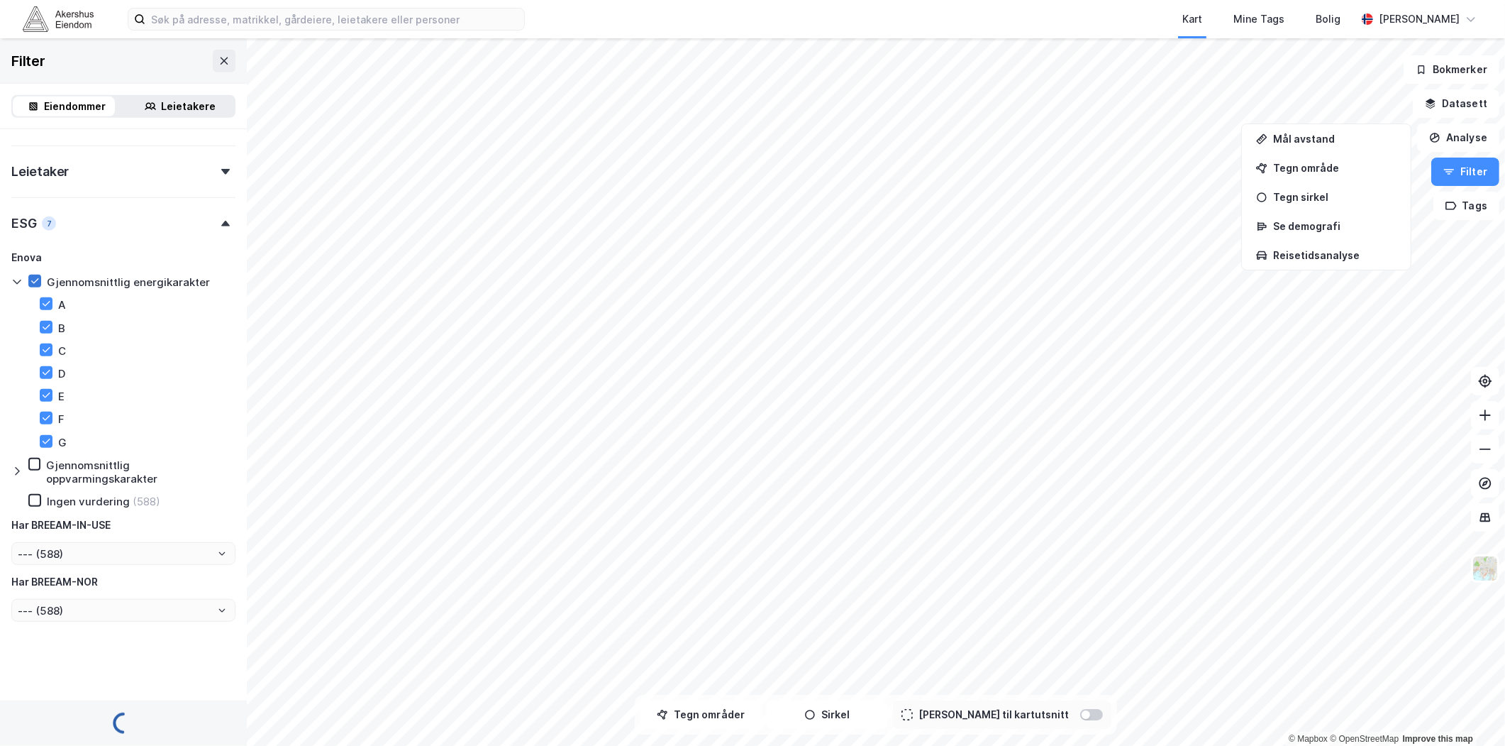
scroll to position [1160, 0]
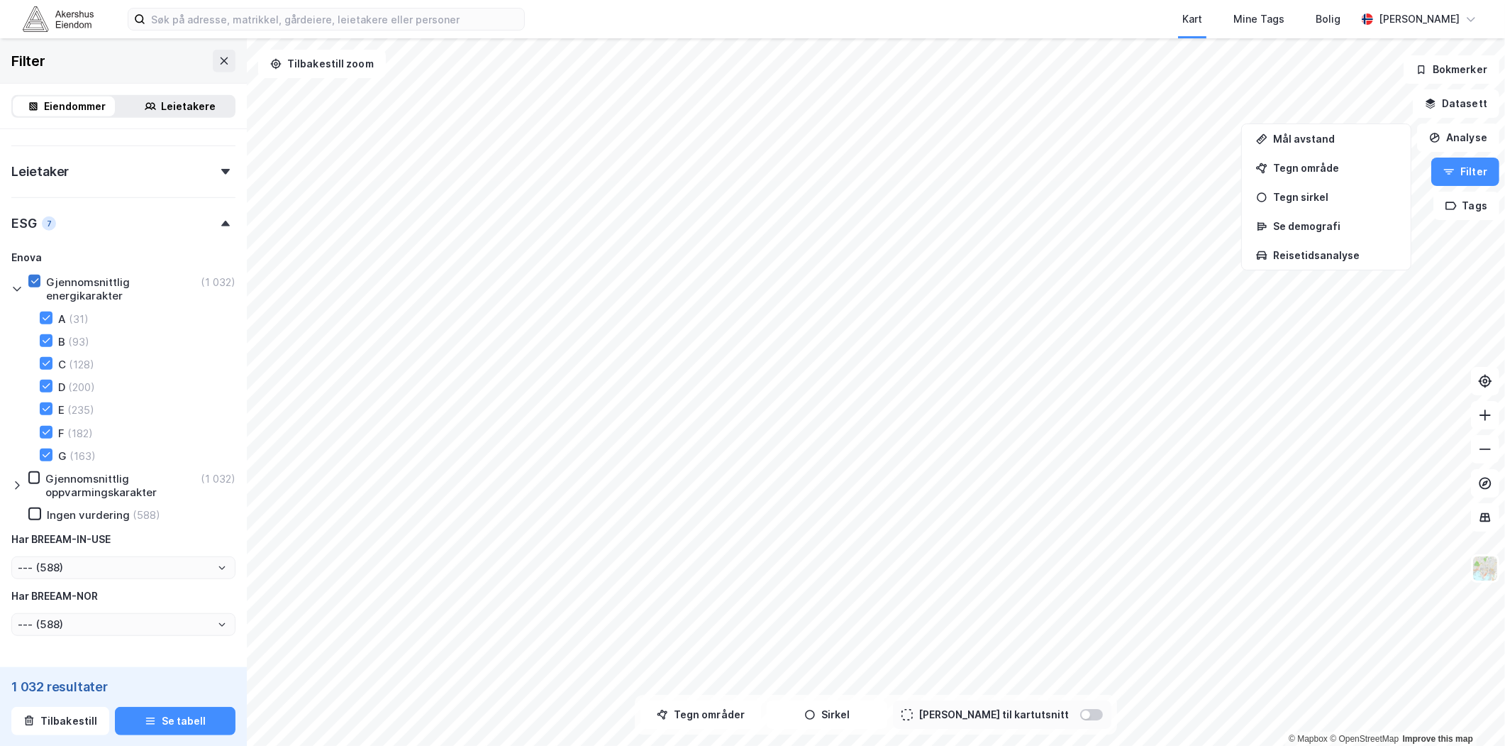
type input "--- (1 032)"
type input "Inkluder (1 032)"
click at [36, 509] on icon at bounding box center [35, 514] width 10 height 10
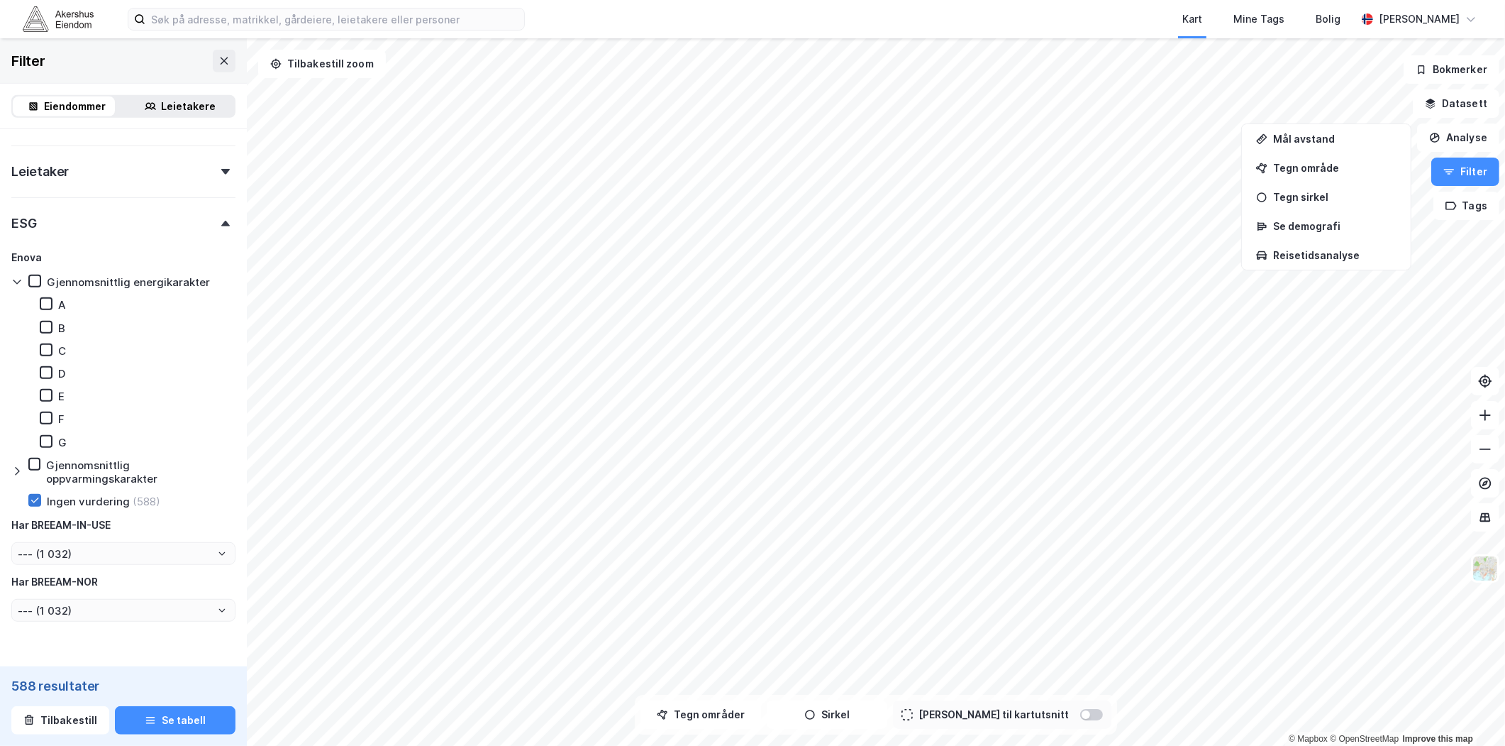
type input "--- (588)"
click at [216, 223] on div "ESG" at bounding box center [123, 217] width 224 height 40
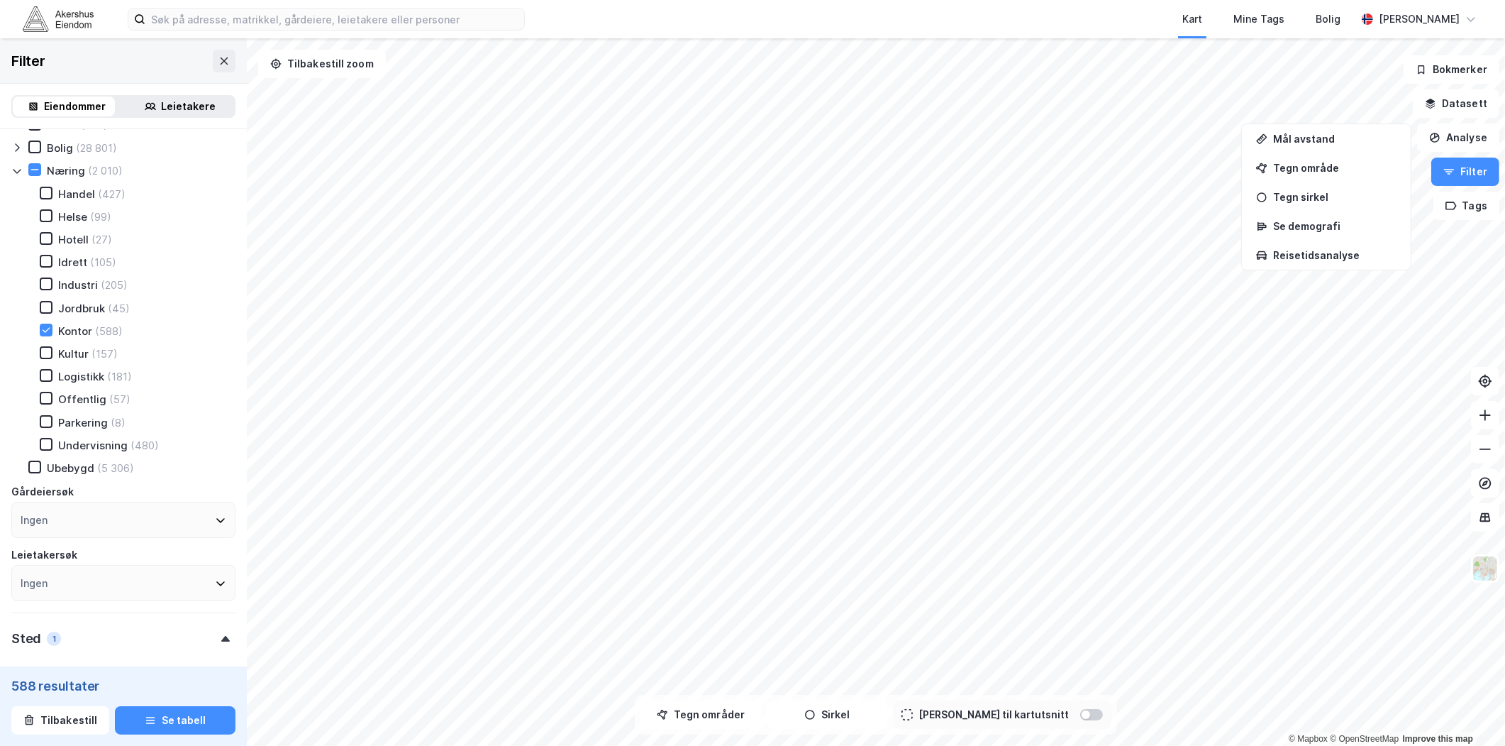
scroll to position [21, 0]
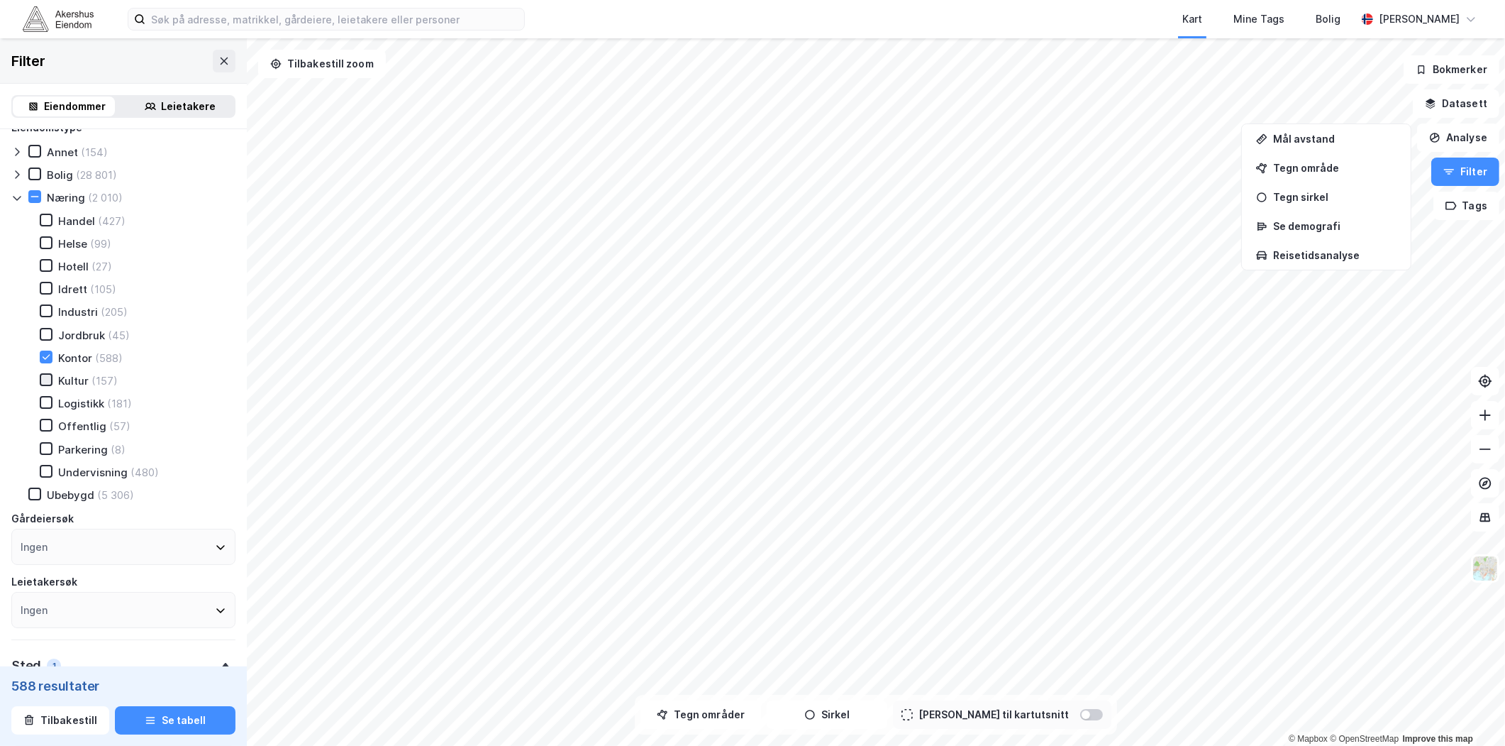
click at [45, 375] on icon at bounding box center [46, 380] width 10 height 10
click at [47, 220] on icon at bounding box center [46, 220] width 10 height 10
click at [45, 264] on icon at bounding box center [46, 265] width 10 height 10
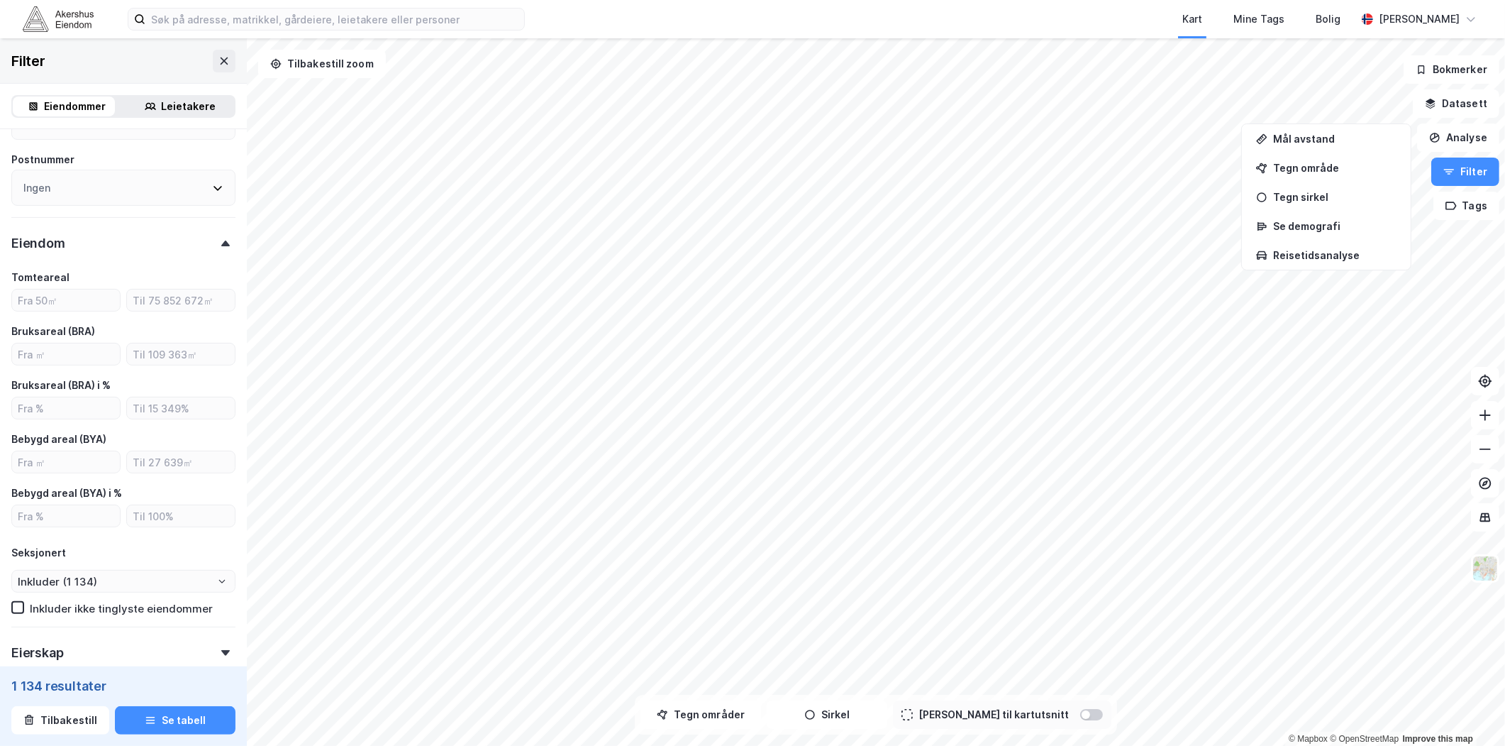
scroll to position [809, 0]
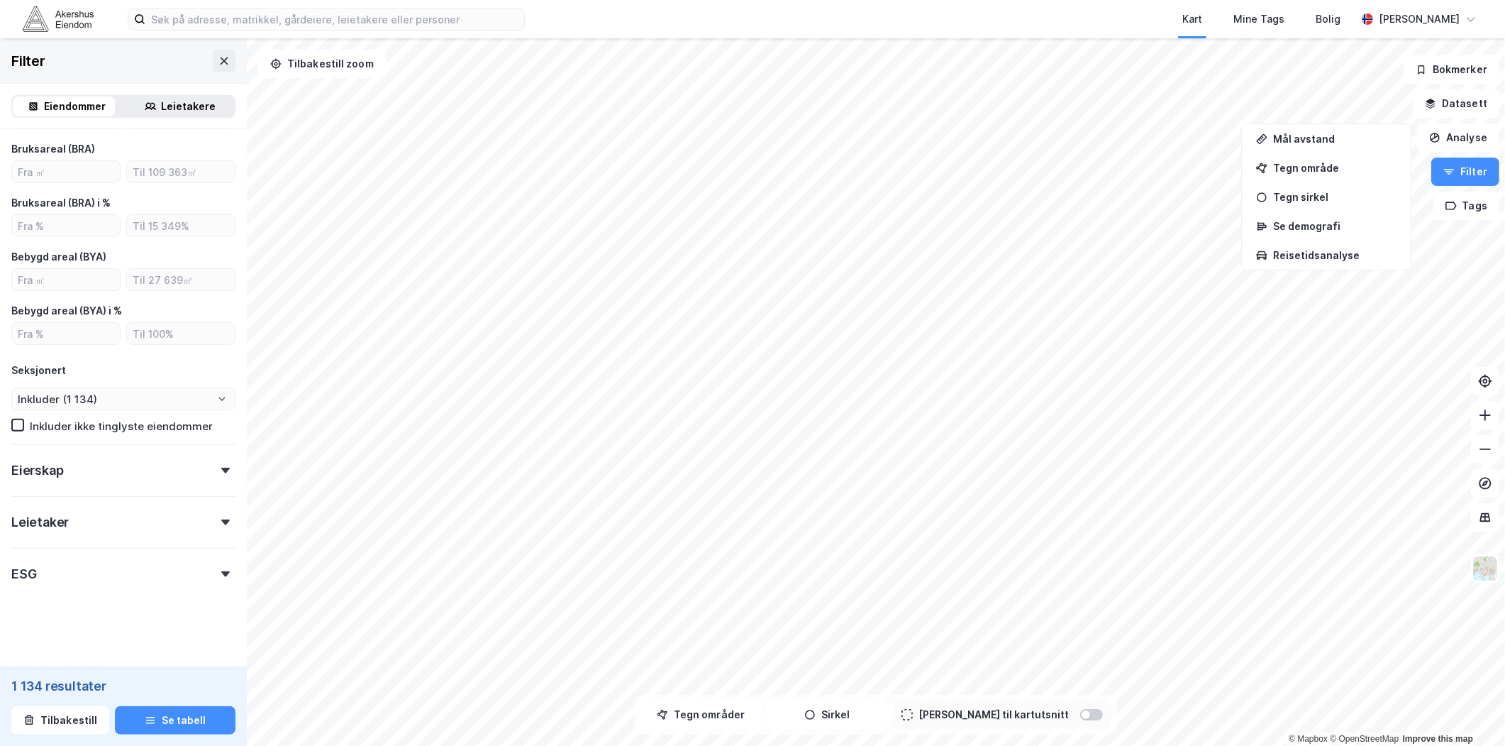
click at [81, 573] on div "ESG" at bounding box center [123, 568] width 224 height 40
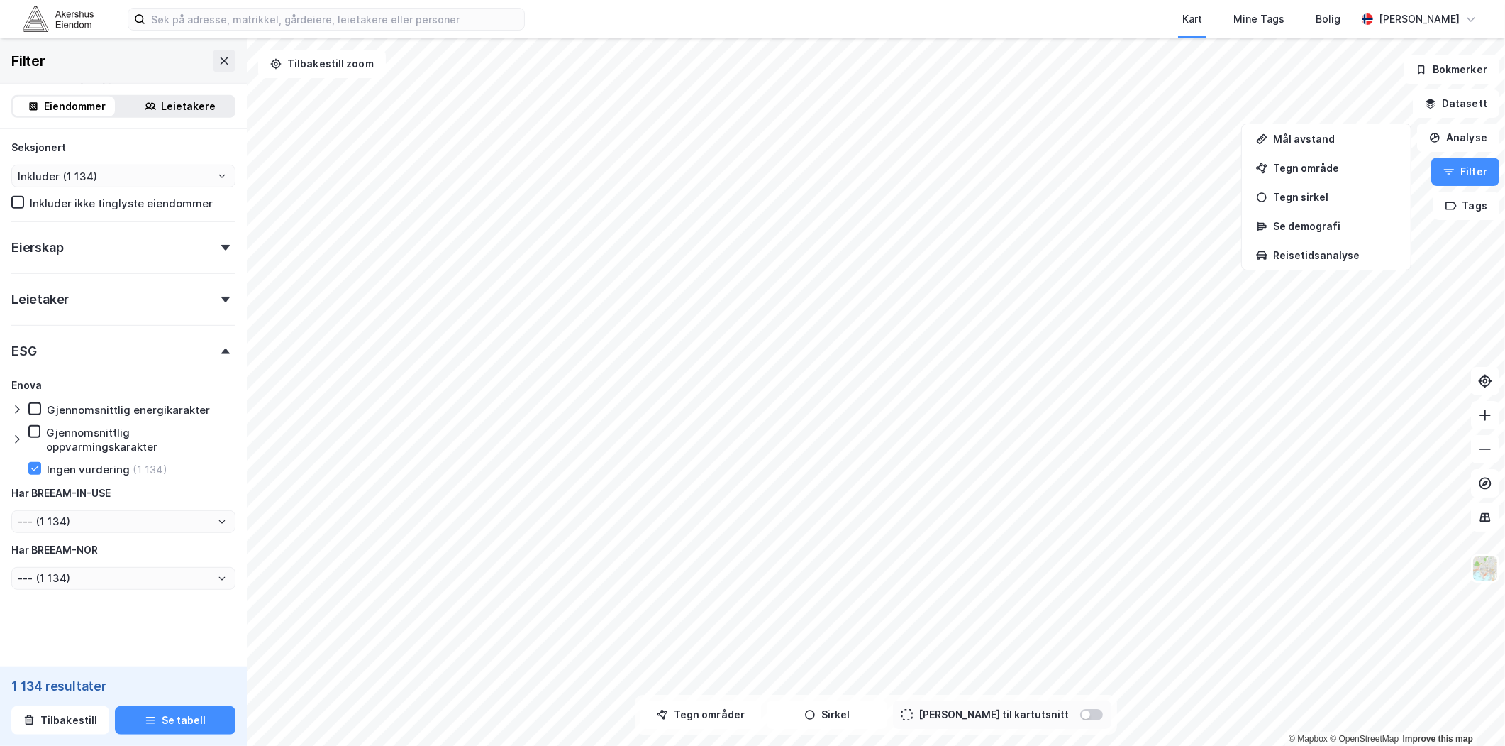
click at [17, 405] on icon at bounding box center [16, 409] width 11 height 11
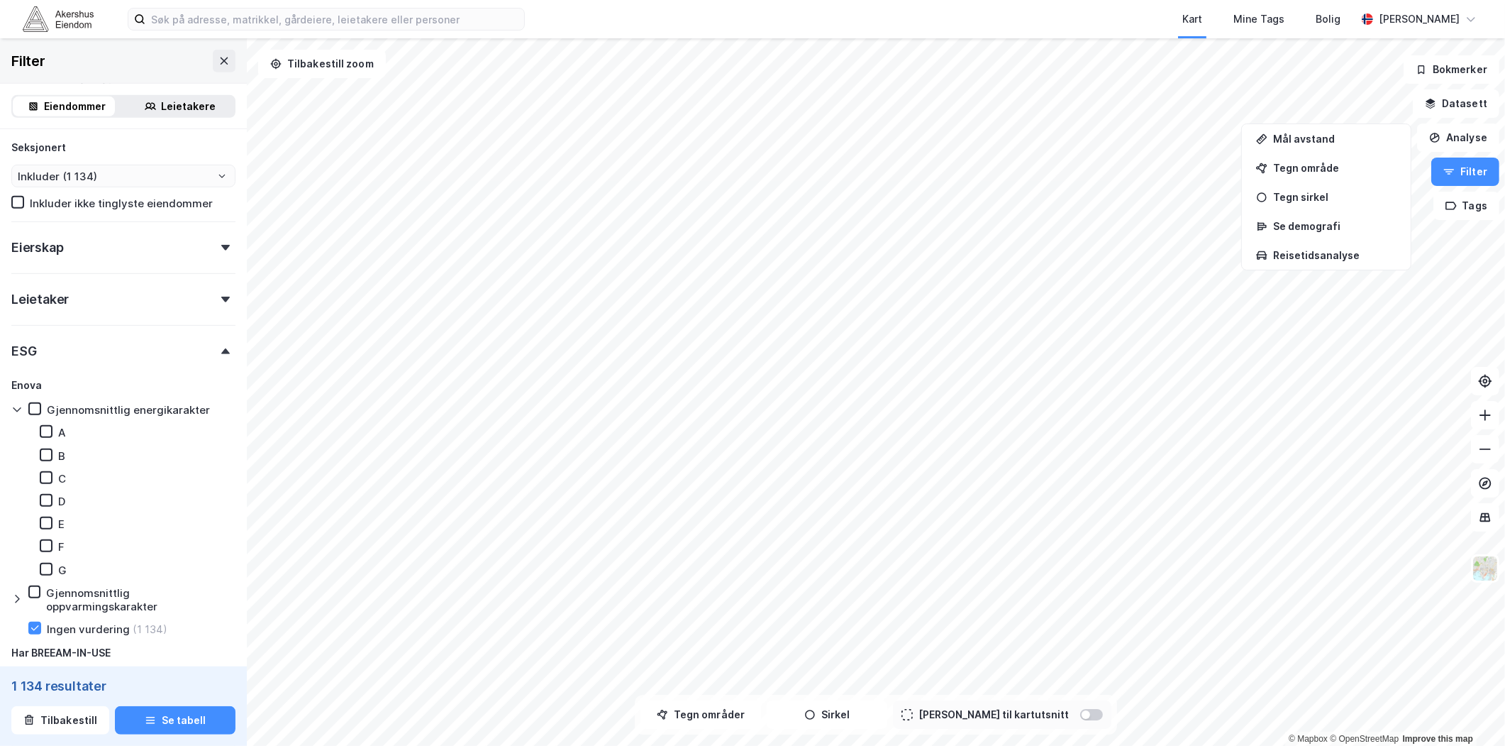
click at [26, 404] on div at bounding box center [19, 409] width 17 height 14
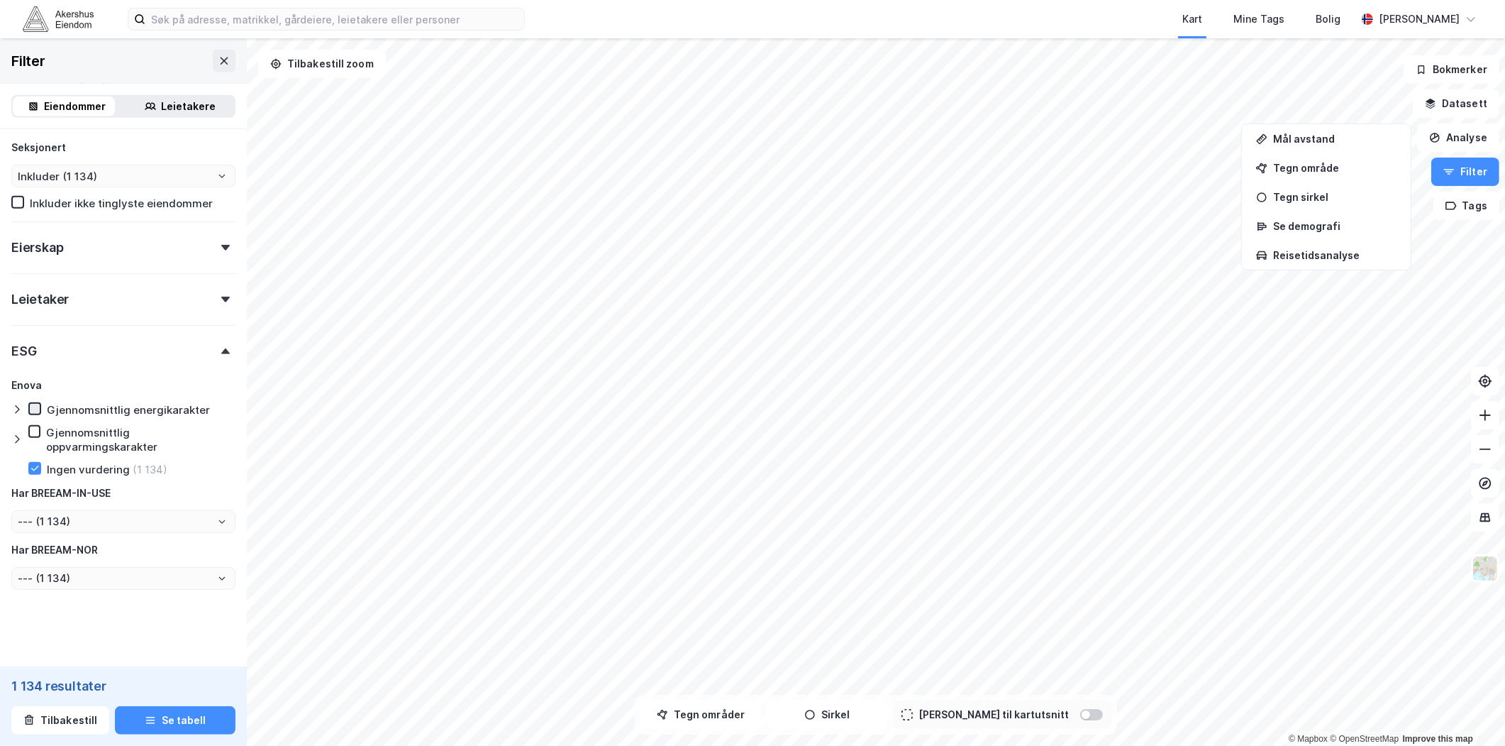
click at [31, 404] on icon at bounding box center [35, 409] width 10 height 10
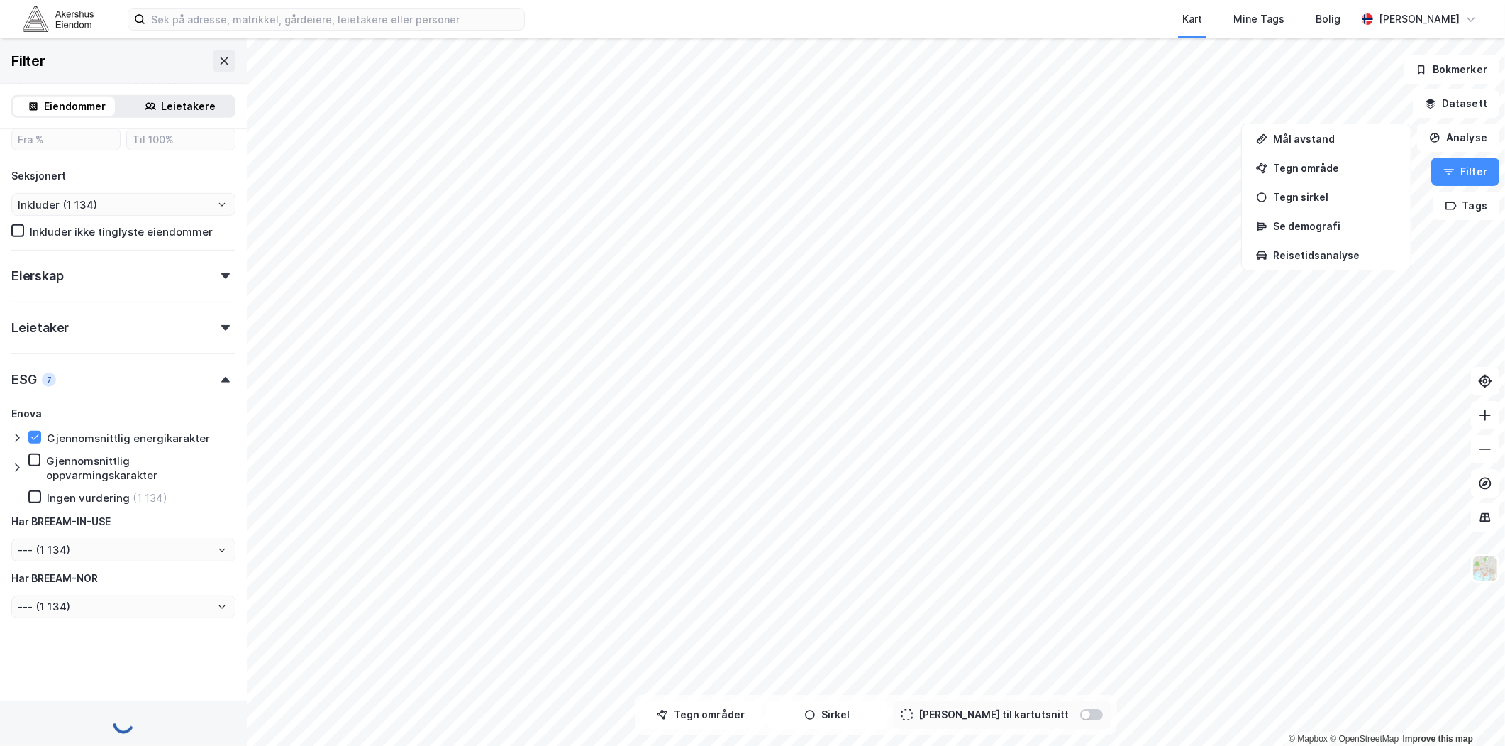
click at [14, 406] on div "Enova" at bounding box center [26, 413] width 31 height 17
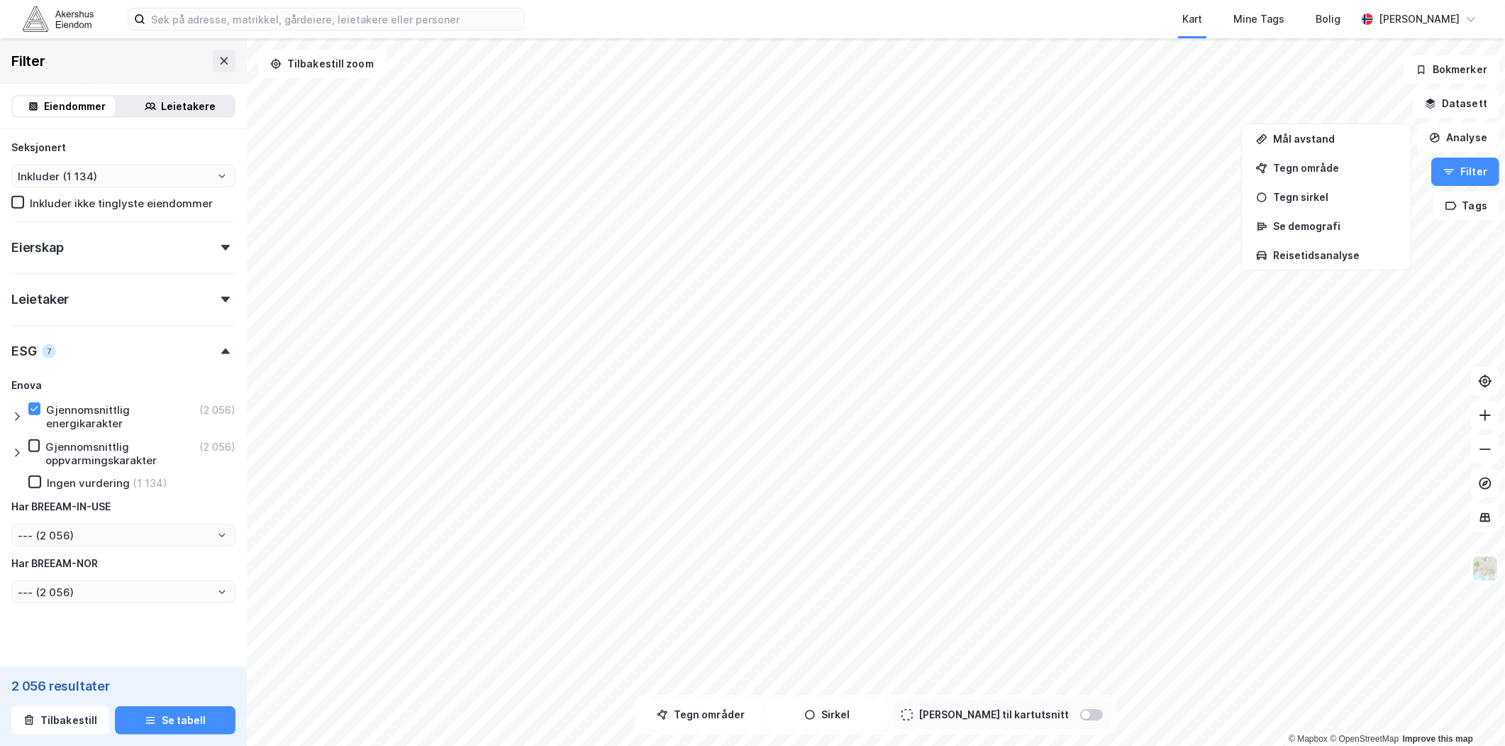
type input "Inkluder (2 056)"
type input "--- (2 056)"
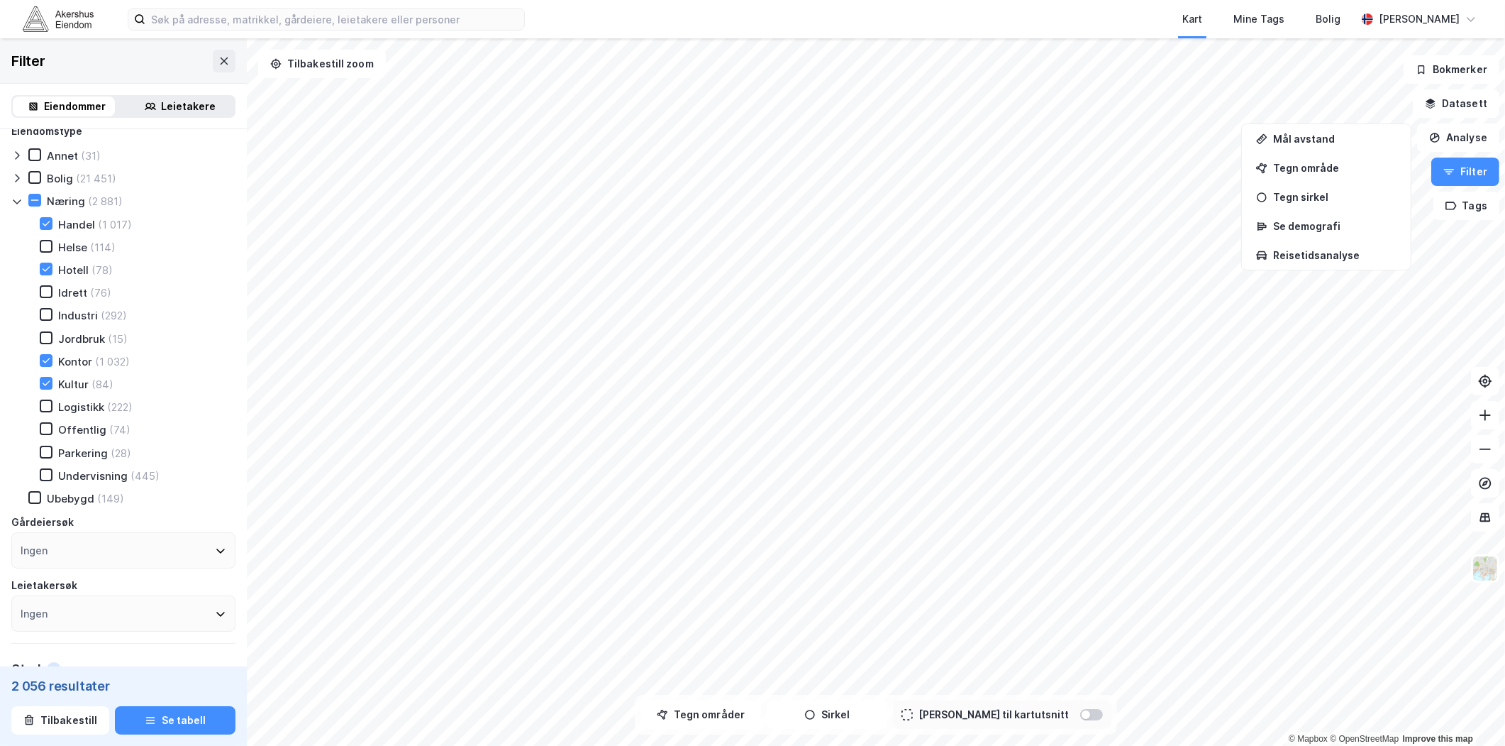
scroll to position [8, 0]
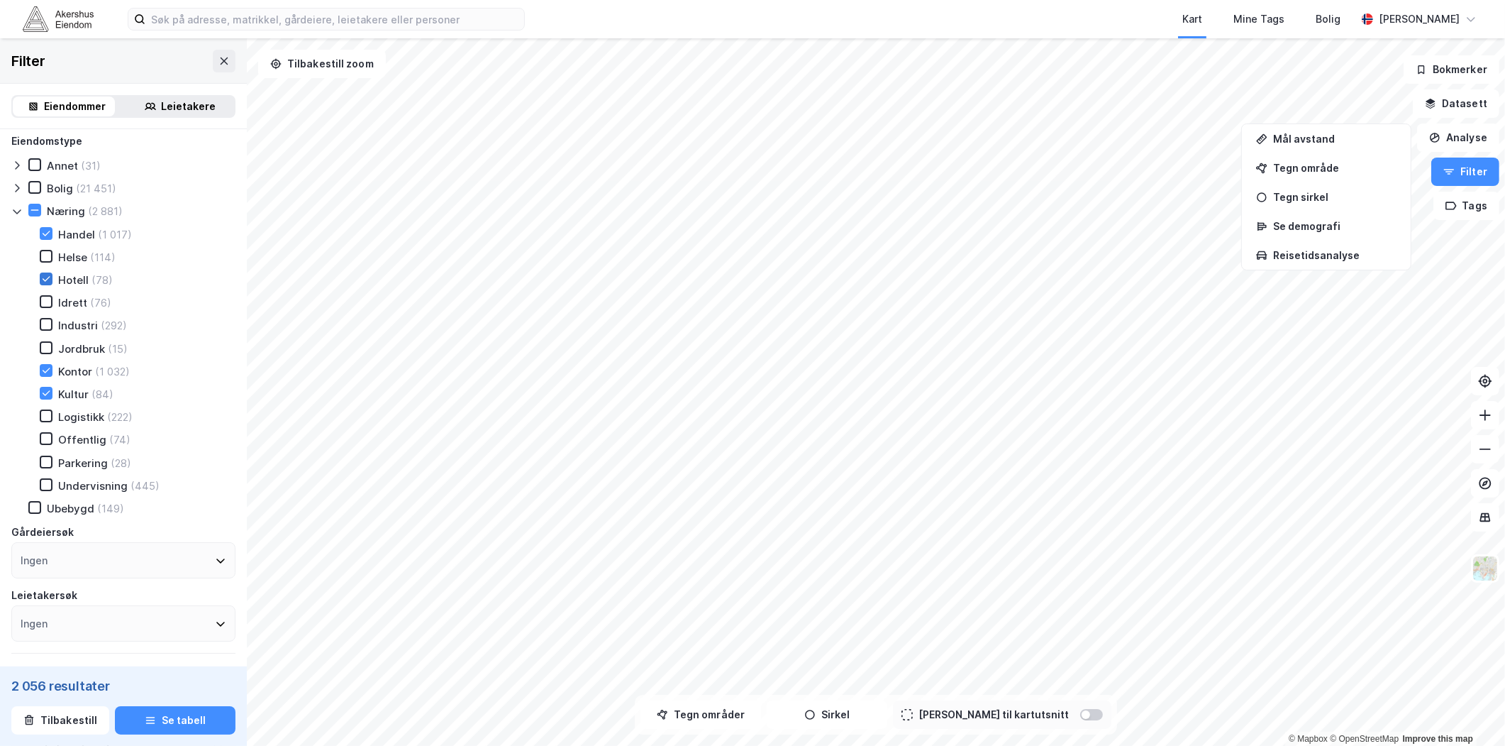
click at [48, 275] on icon at bounding box center [46, 279] width 10 height 10
type input "Inkluder (1 991)"
type input "--- (1 991)"
click at [43, 367] on icon at bounding box center [47, 369] width 8 height 5
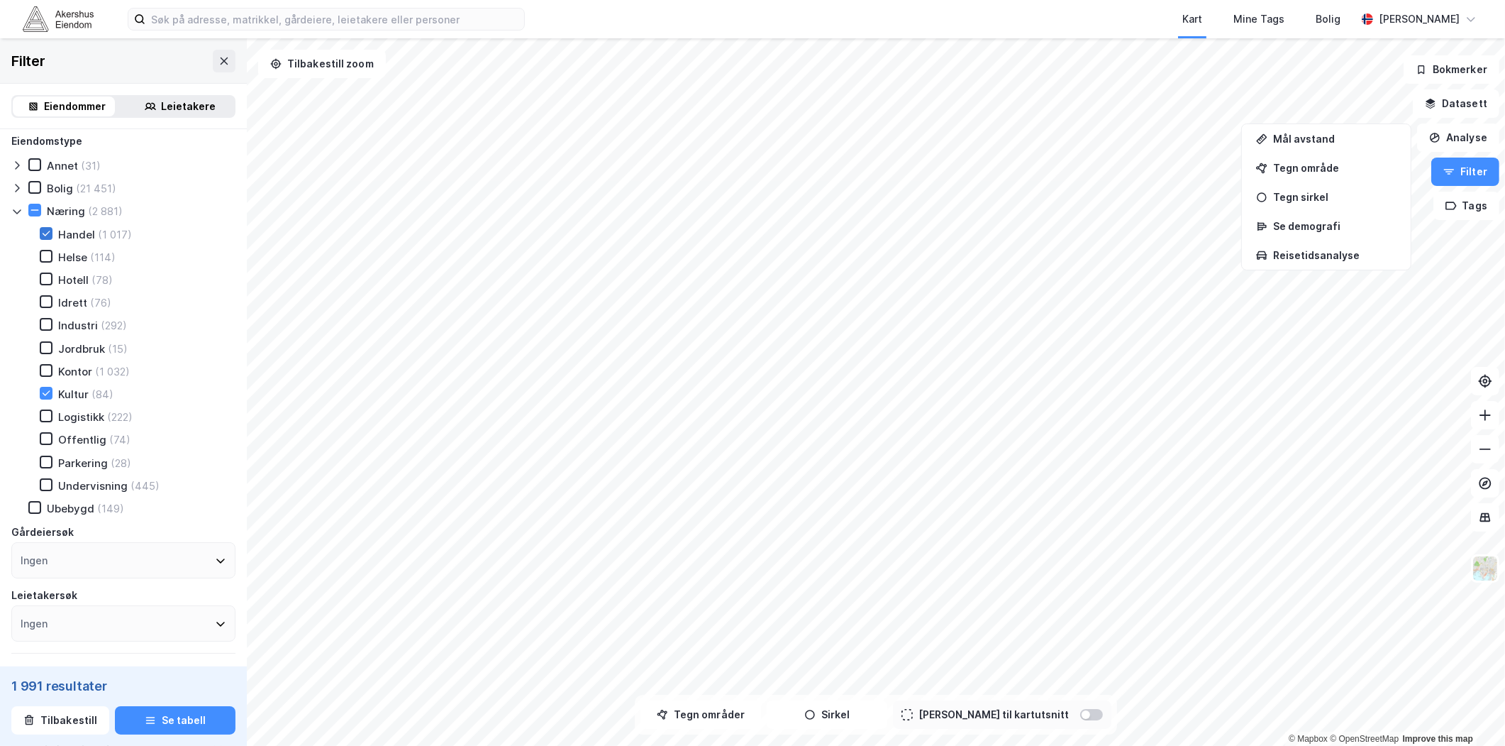
click at [51, 234] on div "Handel (1 017)" at bounding box center [77, 234] width 109 height 14
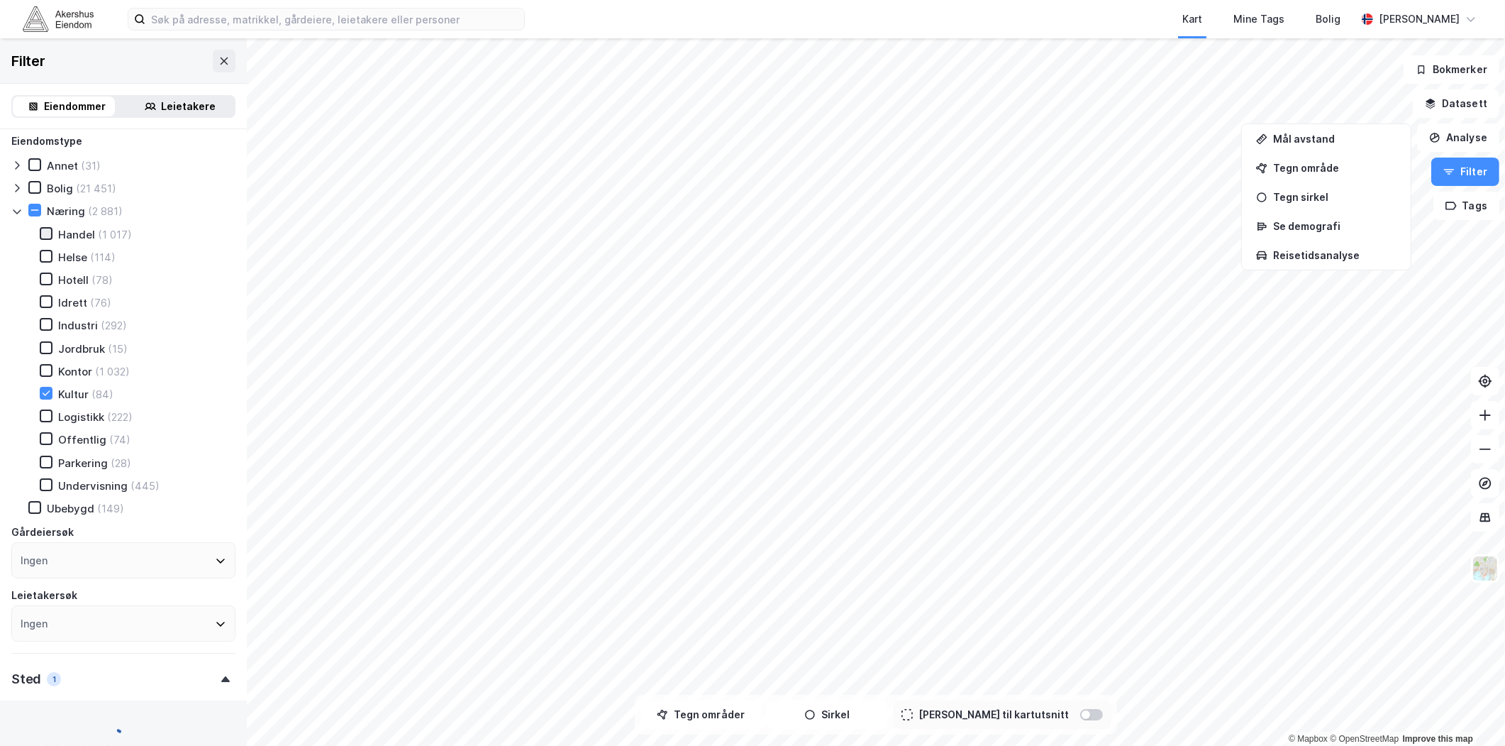
click at [45, 233] on icon at bounding box center [47, 233] width 8 height 5
type input "Inkluder (1 091)"
type input "--- (1 091)"
click at [45, 232] on icon at bounding box center [47, 233] width 8 height 5
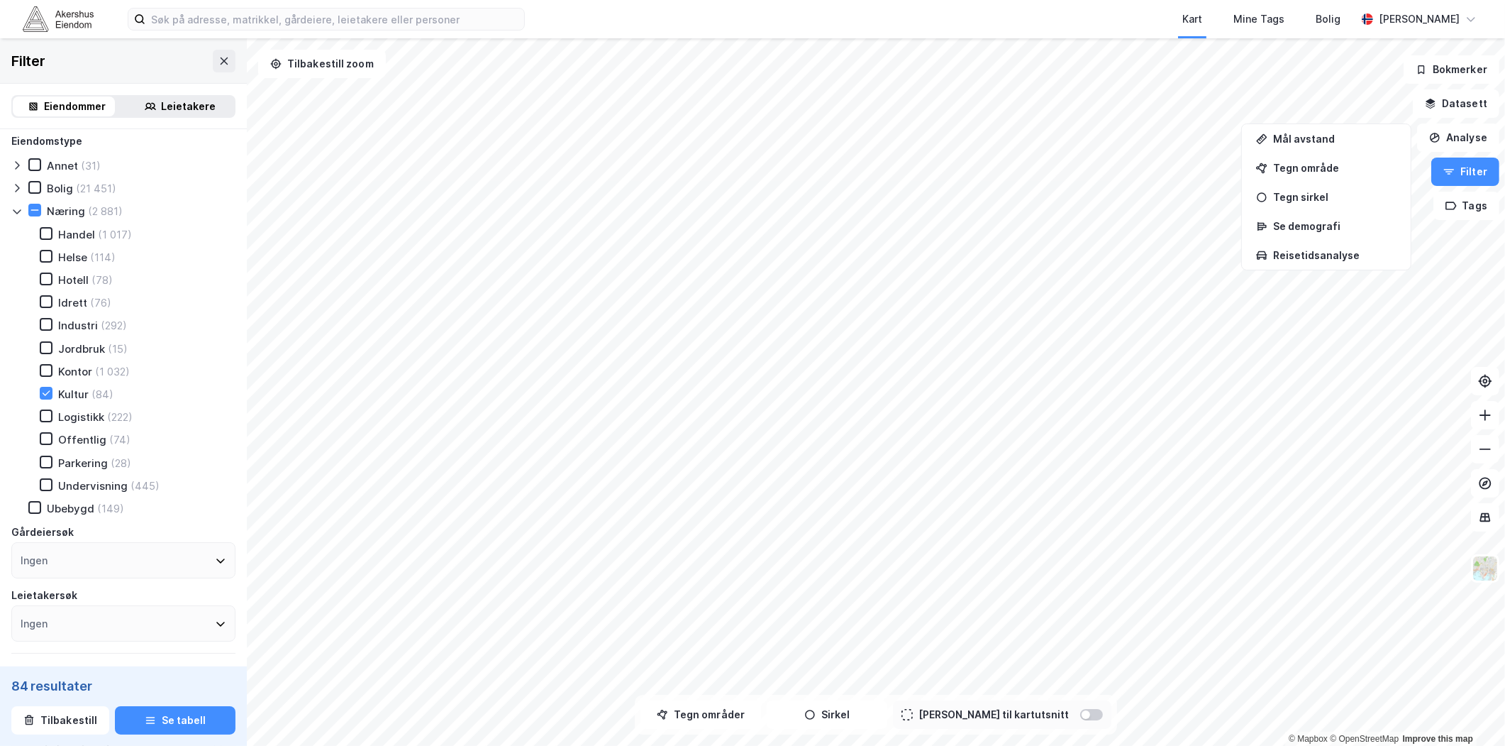
type input "Inkluder (84)"
type input "--- (84)"
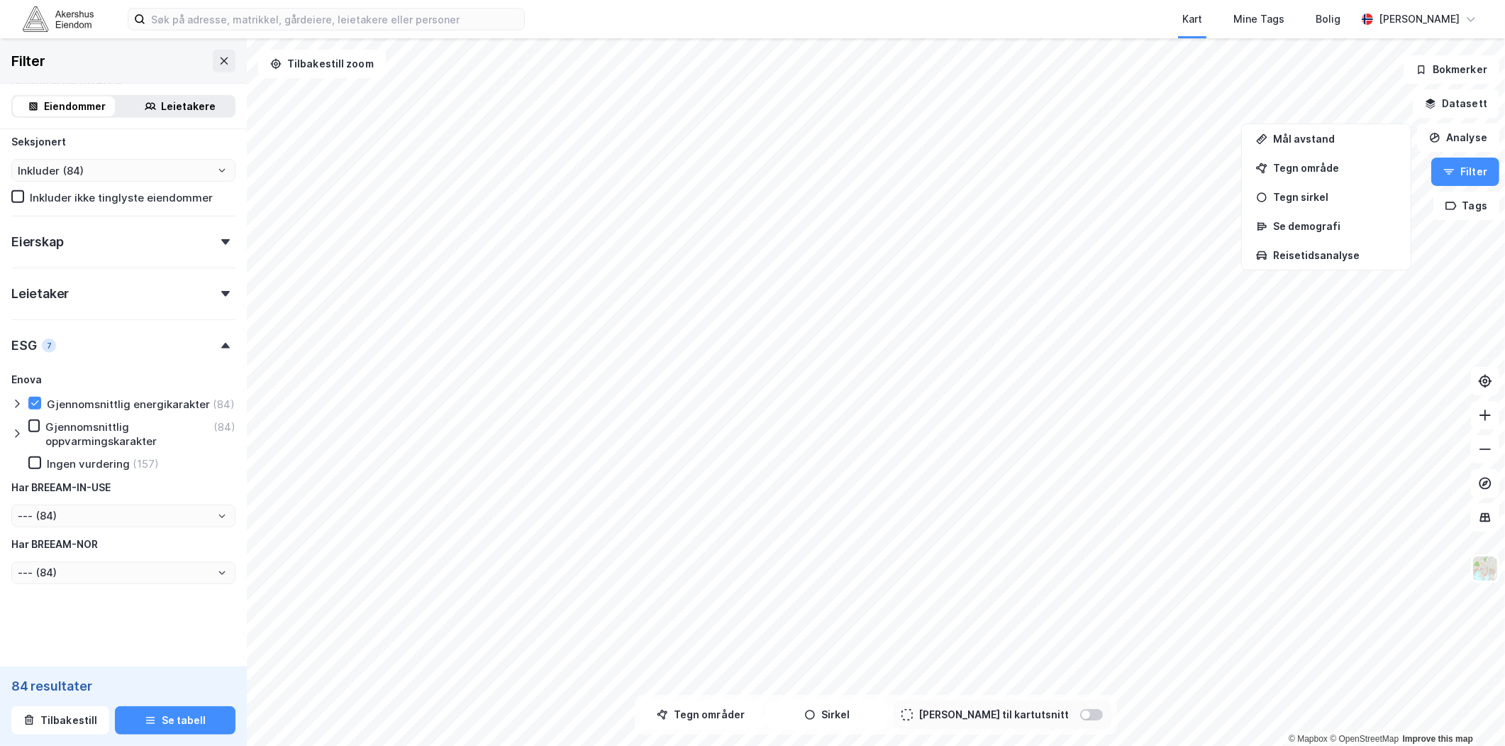
scroll to position [1046, 0]
click at [17, 398] on icon at bounding box center [16, 403] width 11 height 11
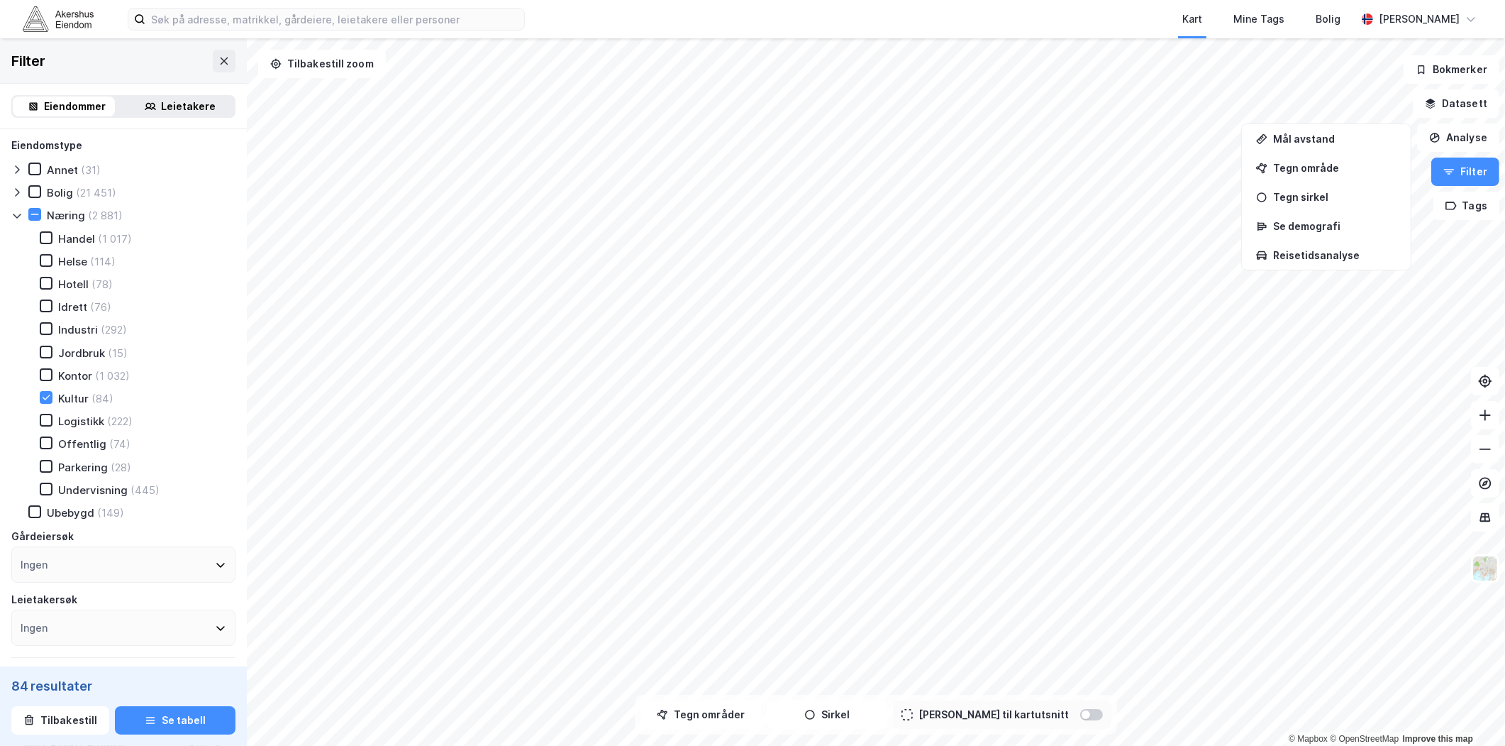
scroll to position [0, 0]
click at [44, 374] on icon at bounding box center [46, 378] width 10 height 10
click at [47, 398] on icon at bounding box center [46, 401] width 10 height 10
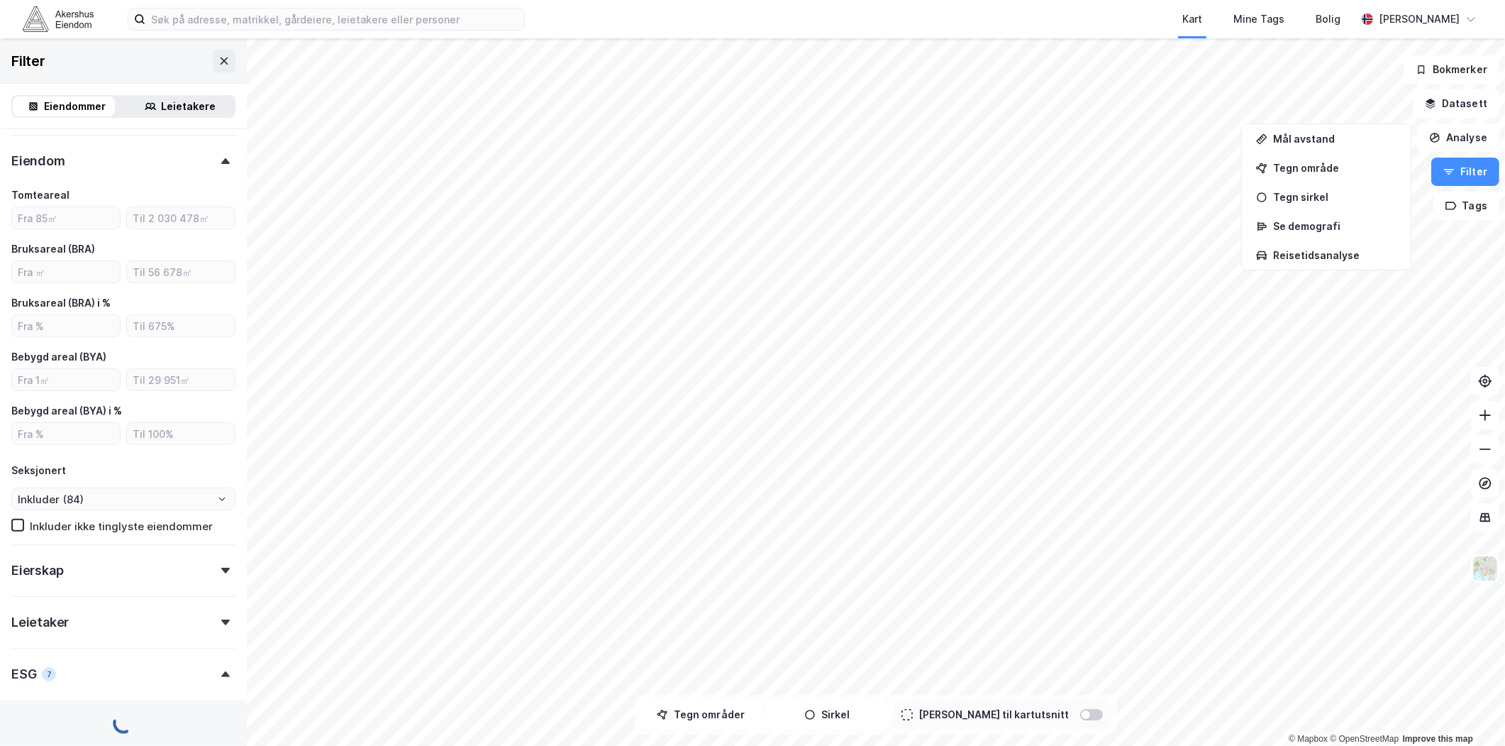
type input "Inkluder (1 032)"
type input "--- (1 032)"
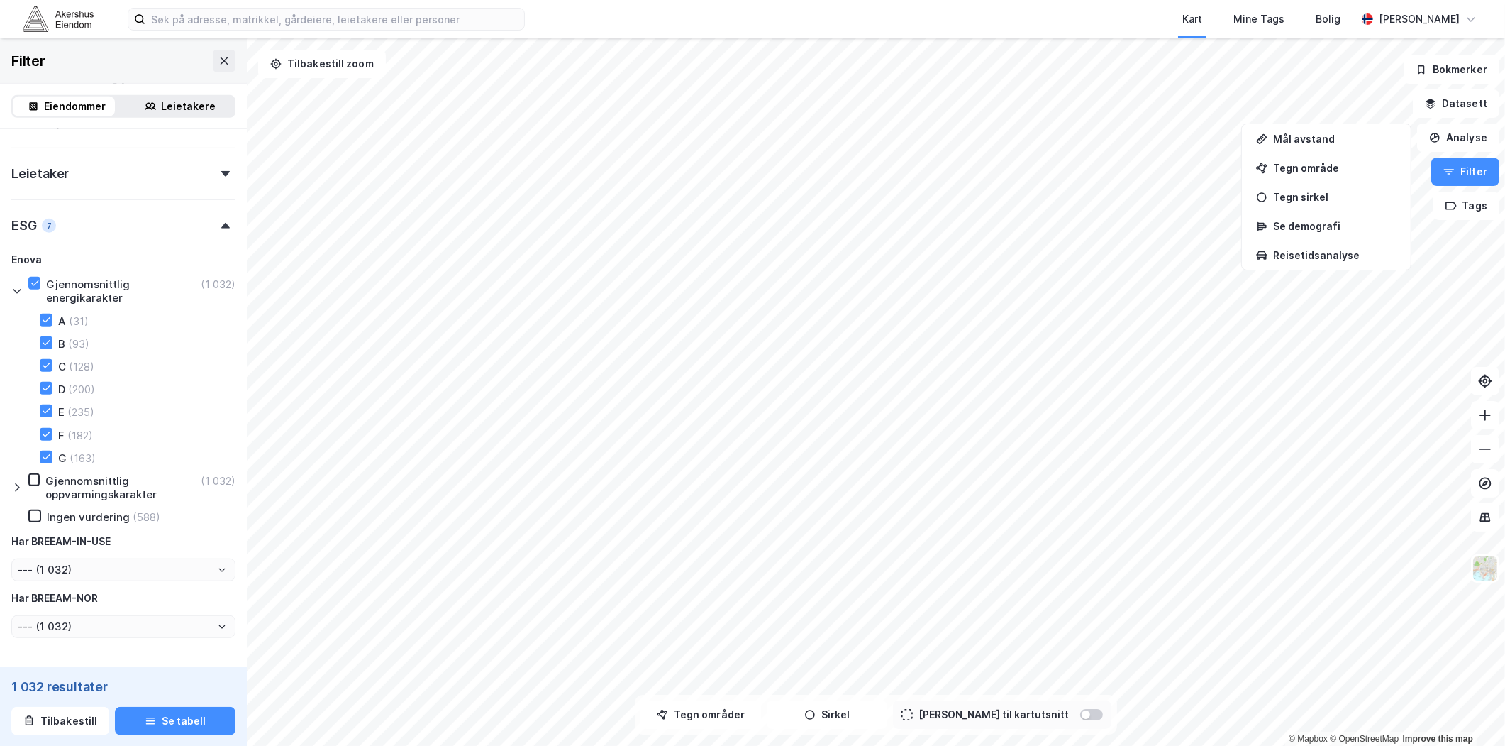
scroll to position [1182, 0]
